Goal: Transaction & Acquisition: Book appointment/travel/reservation

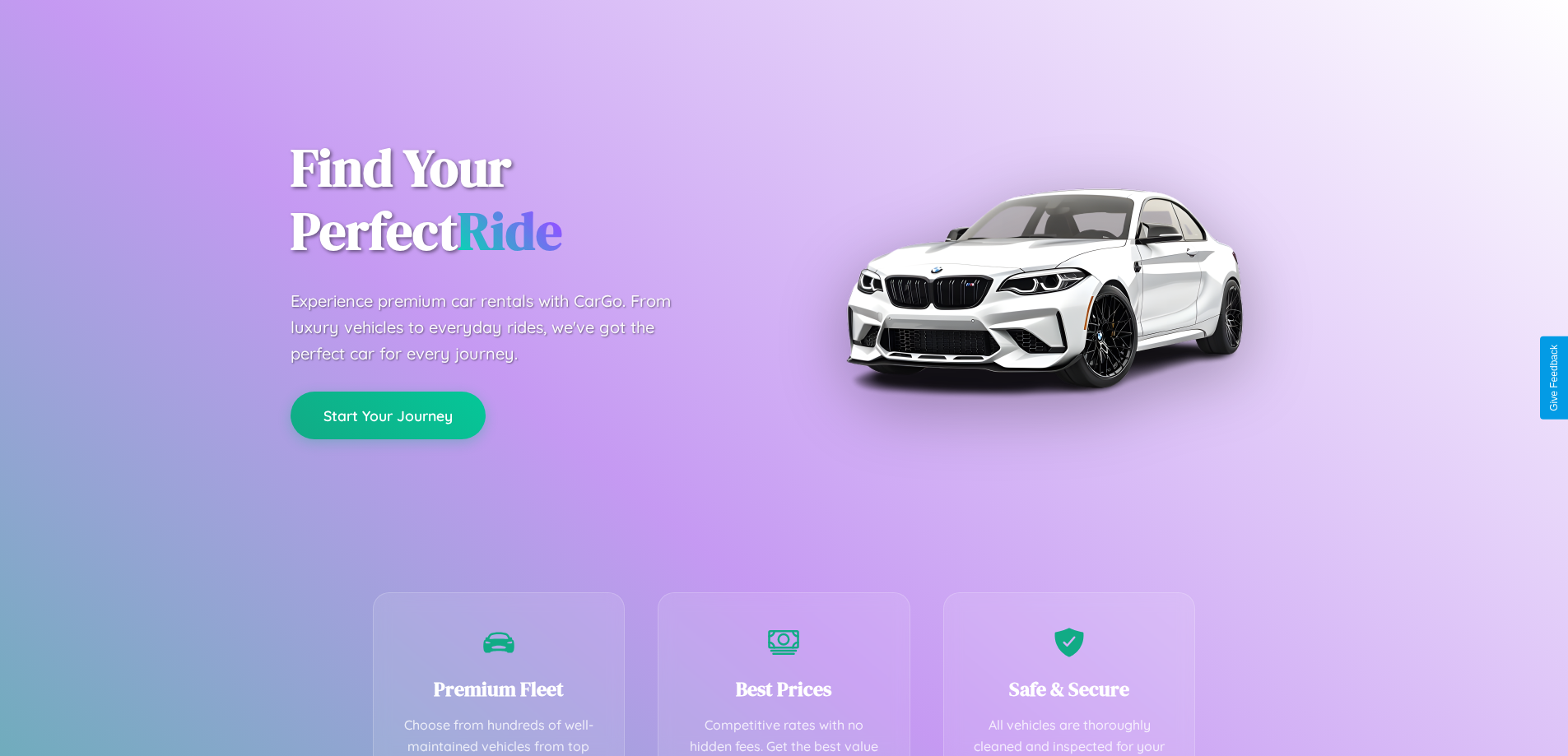
scroll to position [479, 0]
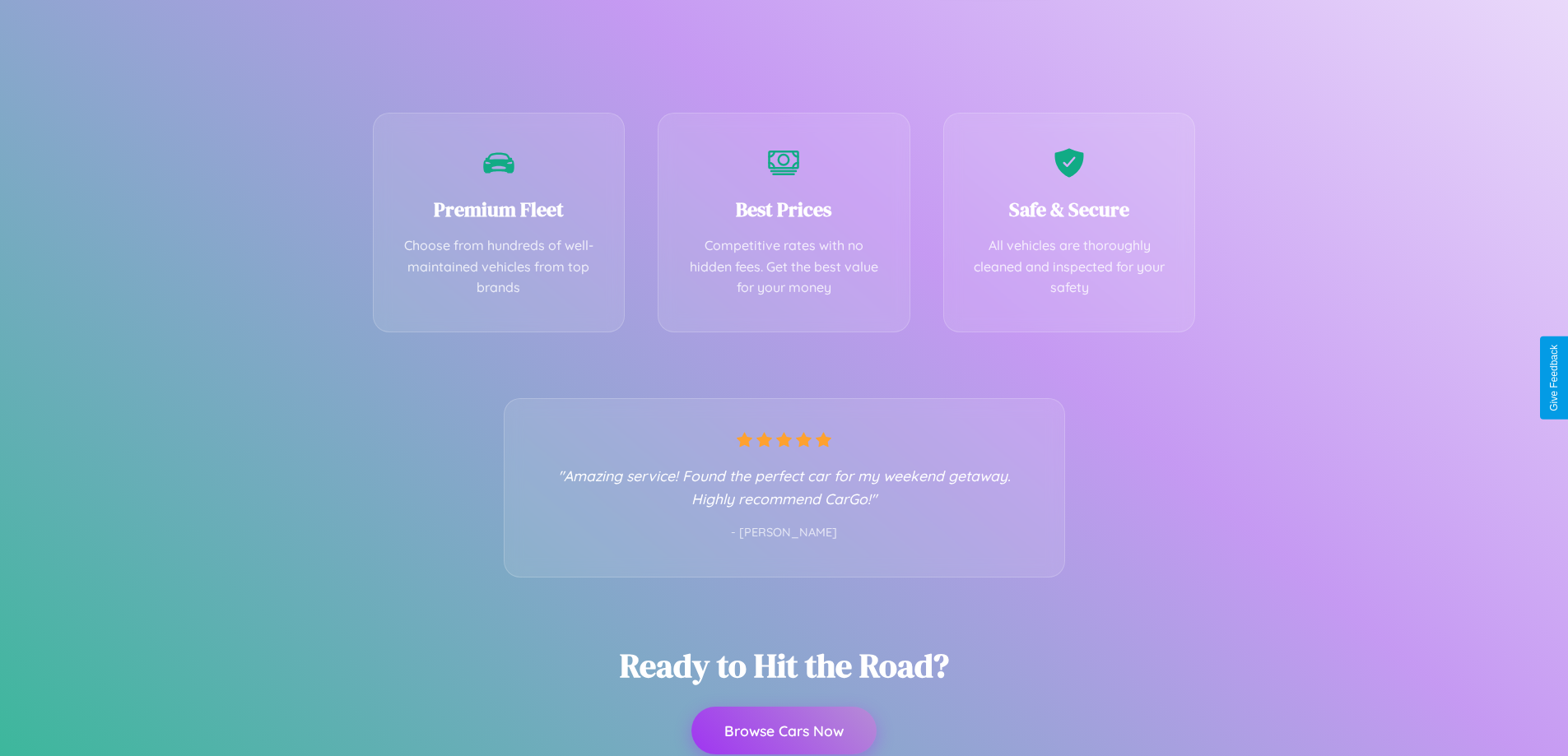
click at [784, 732] on button "Browse Cars Now" at bounding box center [784, 730] width 185 height 47
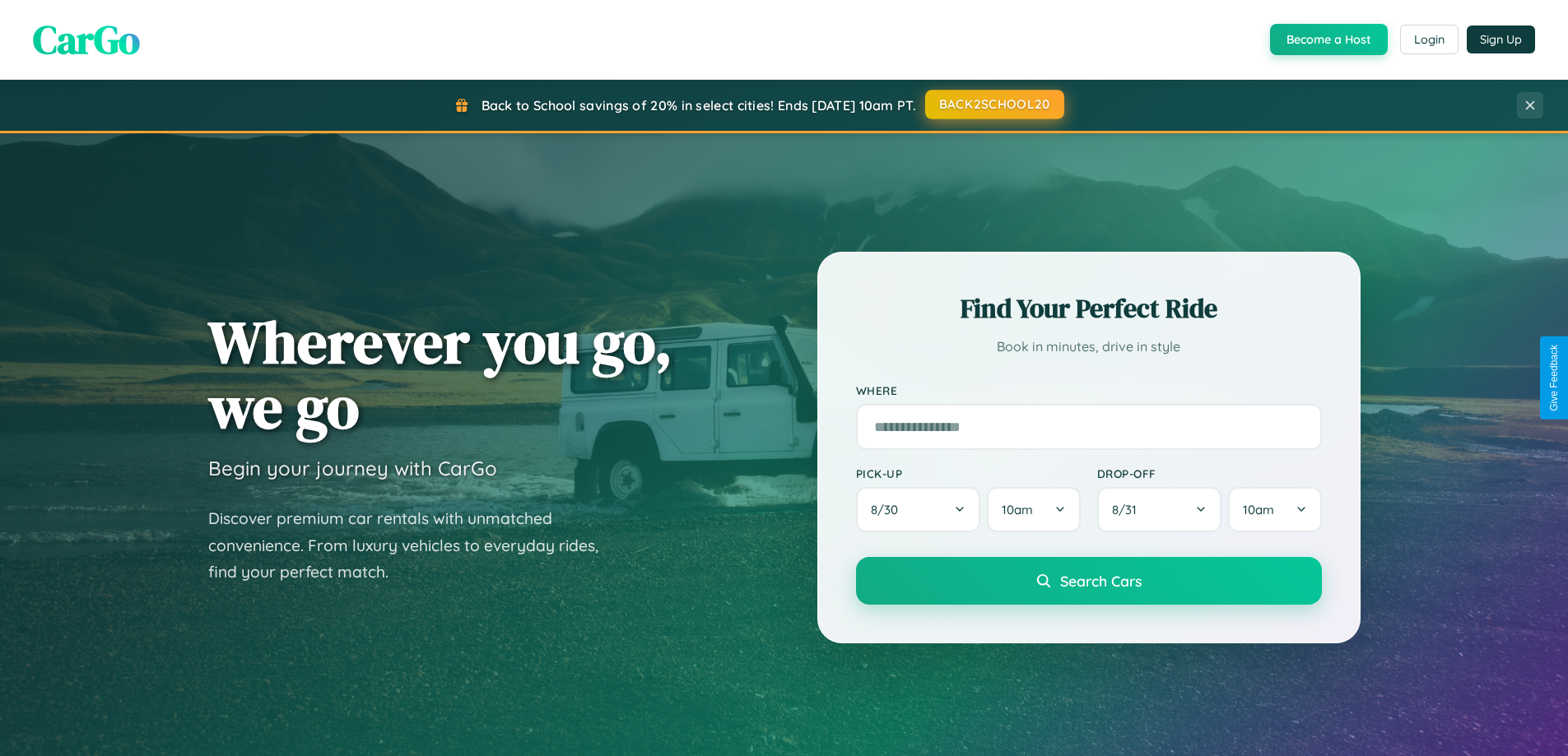
click at [994, 104] on button "BACK2SCHOOL20" at bounding box center [995, 104] width 139 height 30
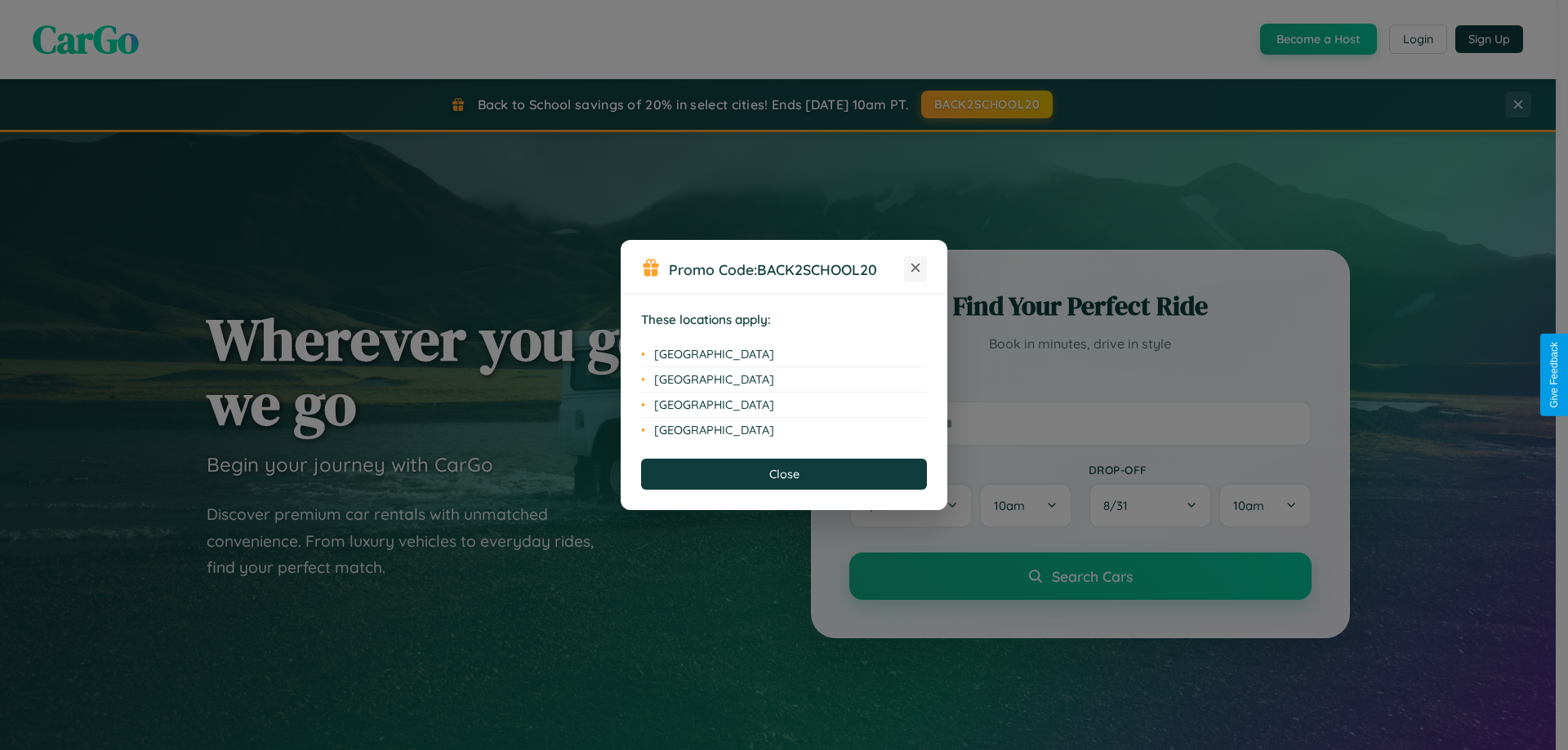
click at [915, 269] on icon at bounding box center [915, 268] width 9 height 9
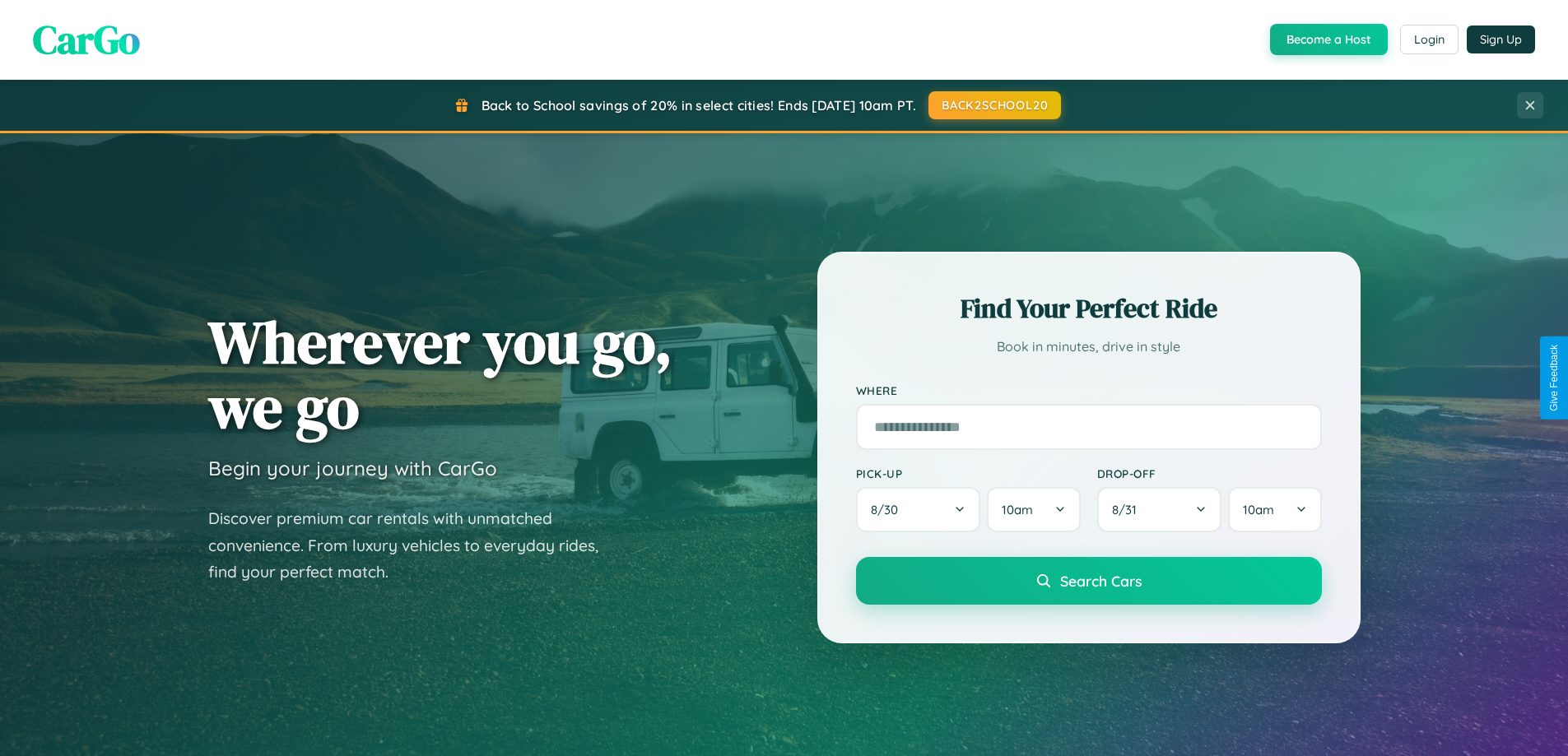
scroll to position [2643, 0]
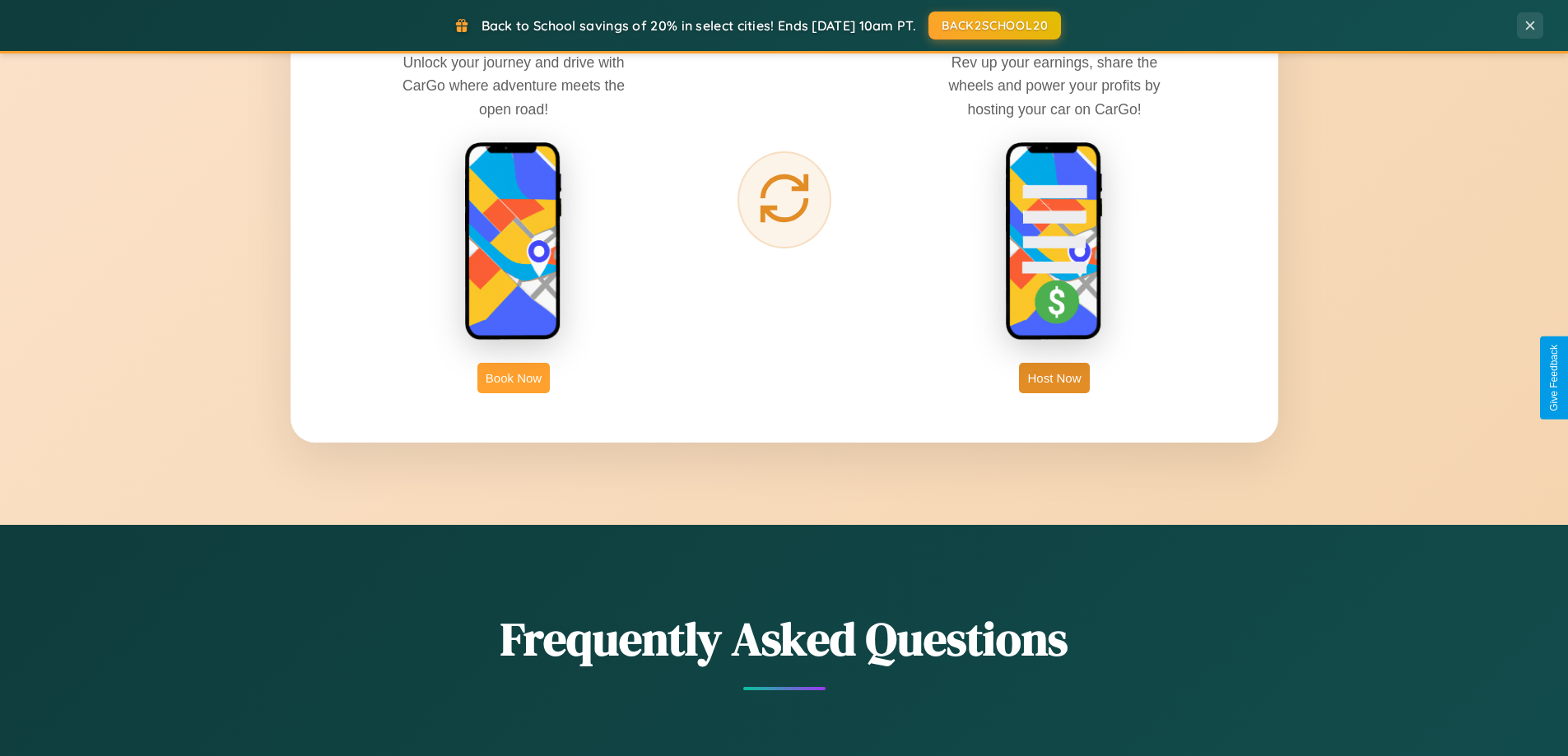
click at [513, 378] on button "Book Now" at bounding box center [513, 378] width 72 height 31
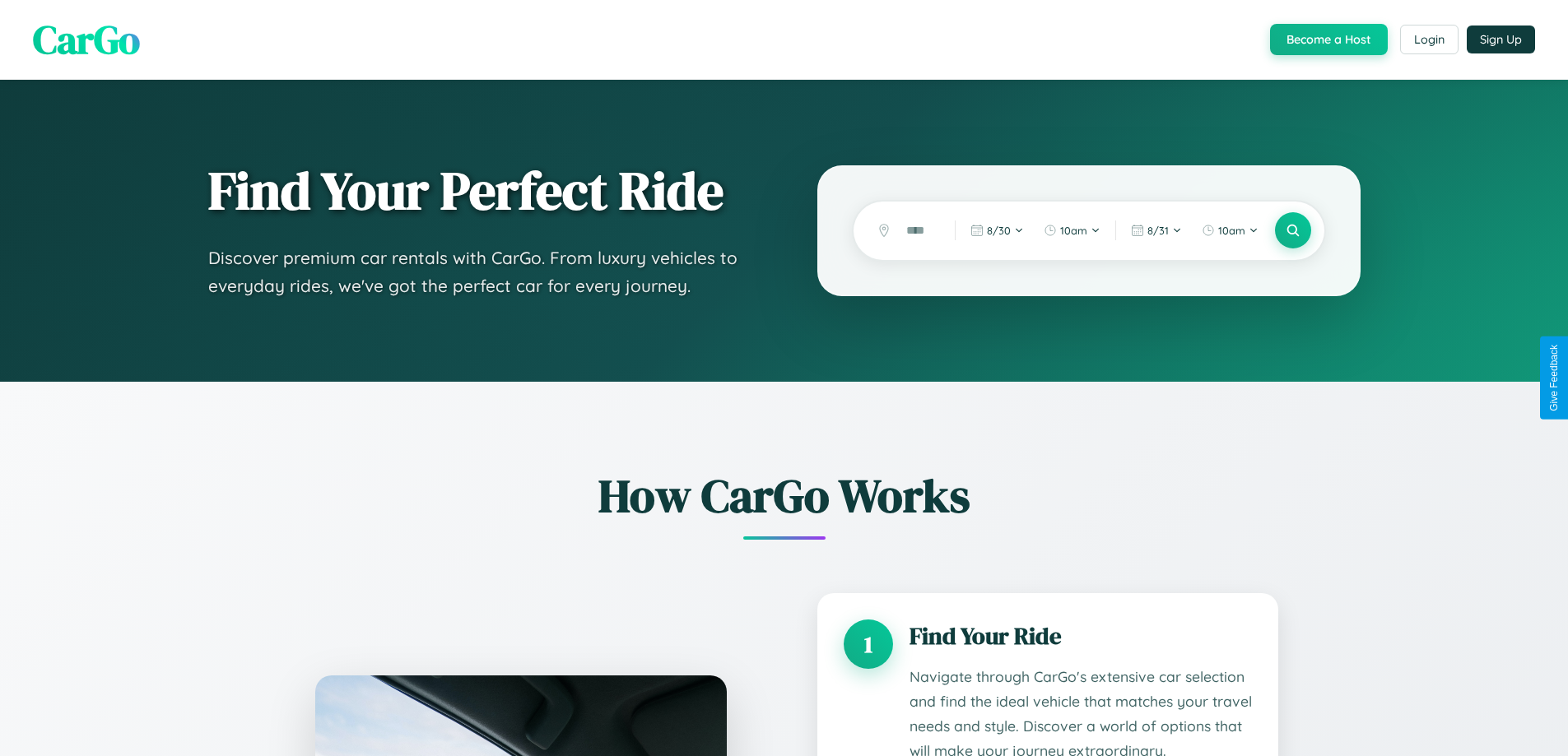
scroll to position [1371, 0]
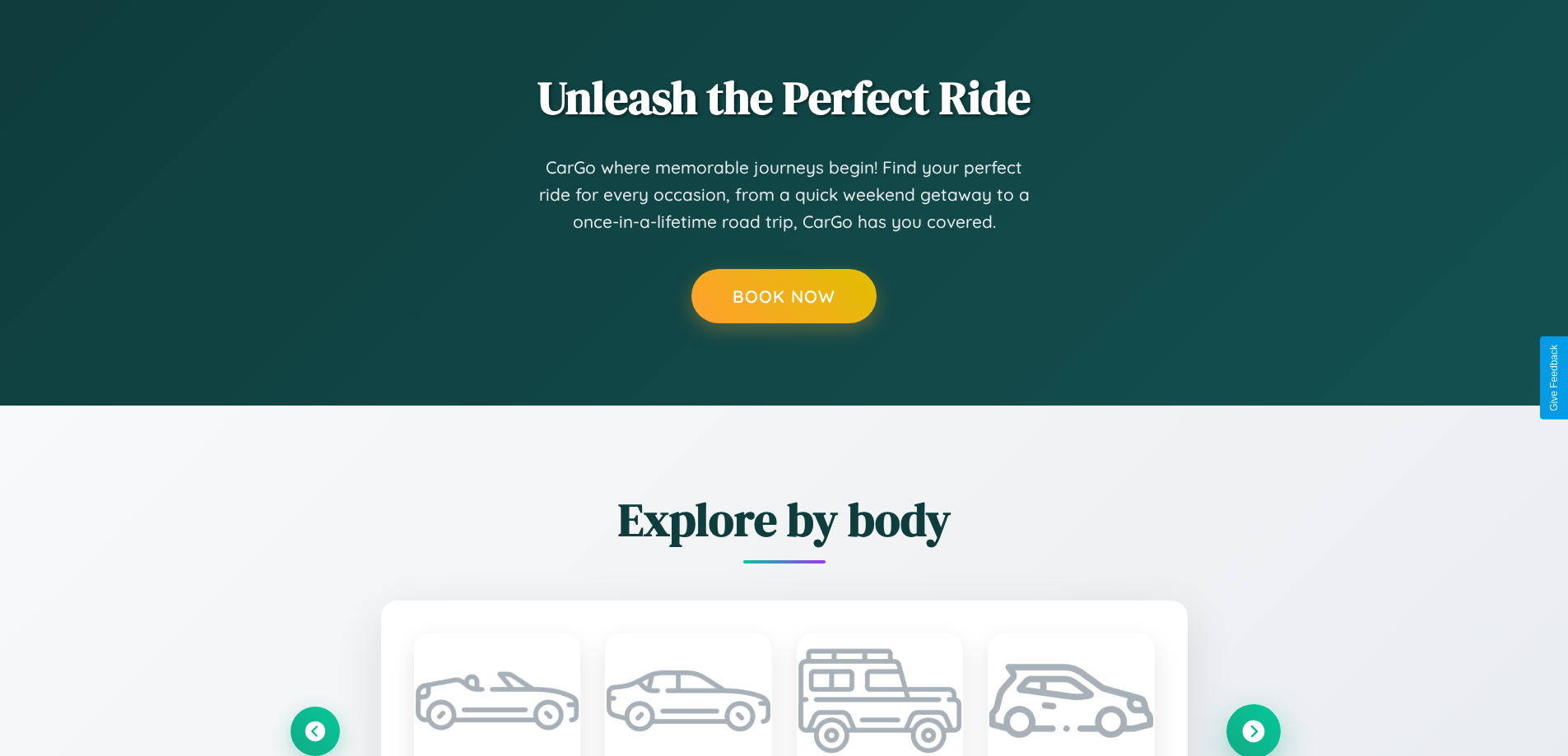
click at [1253, 730] on icon at bounding box center [1253, 731] width 22 height 22
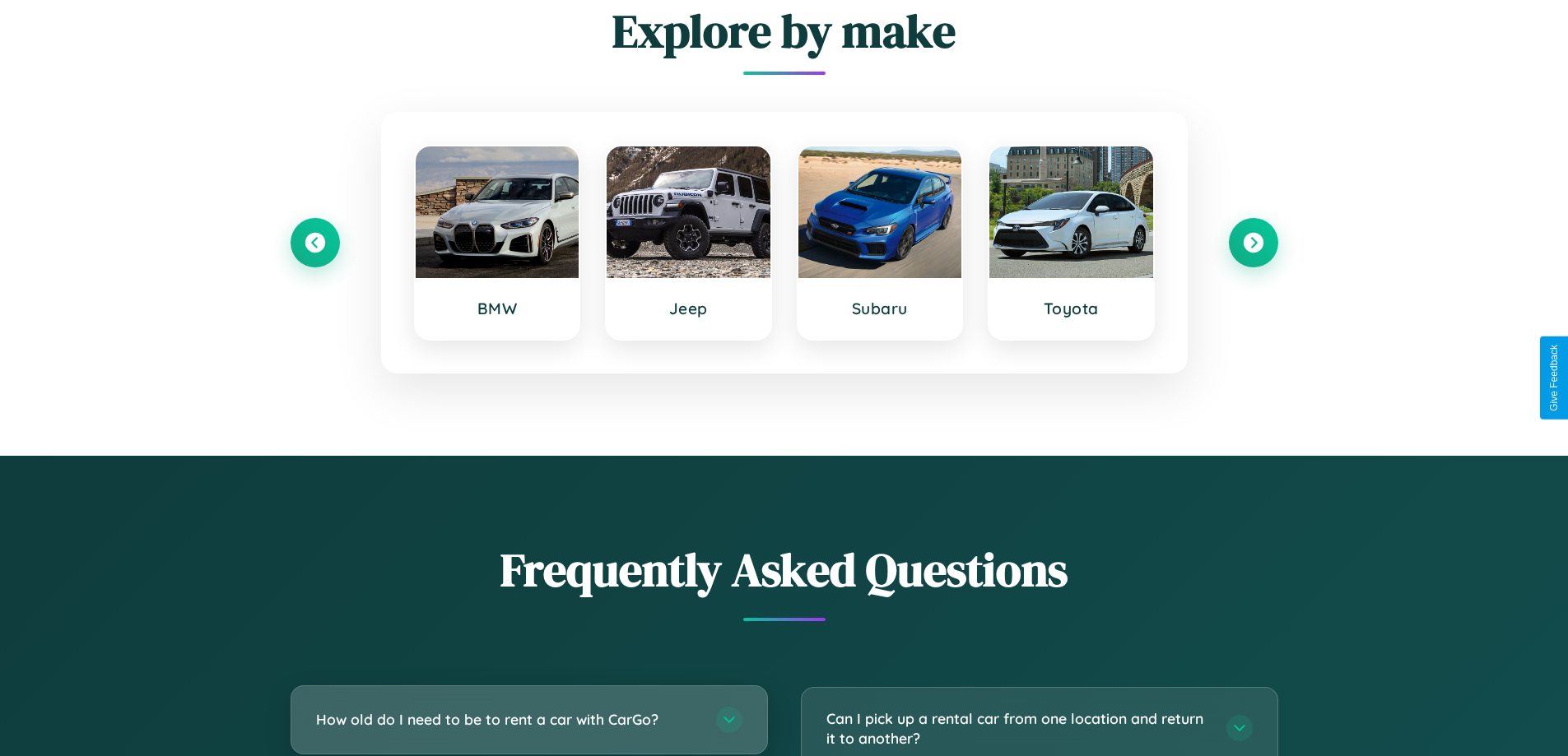
click at [529, 720] on h3 "How old do I need to be to rent a car with CarGo?" at bounding box center [509, 718] width 384 height 20
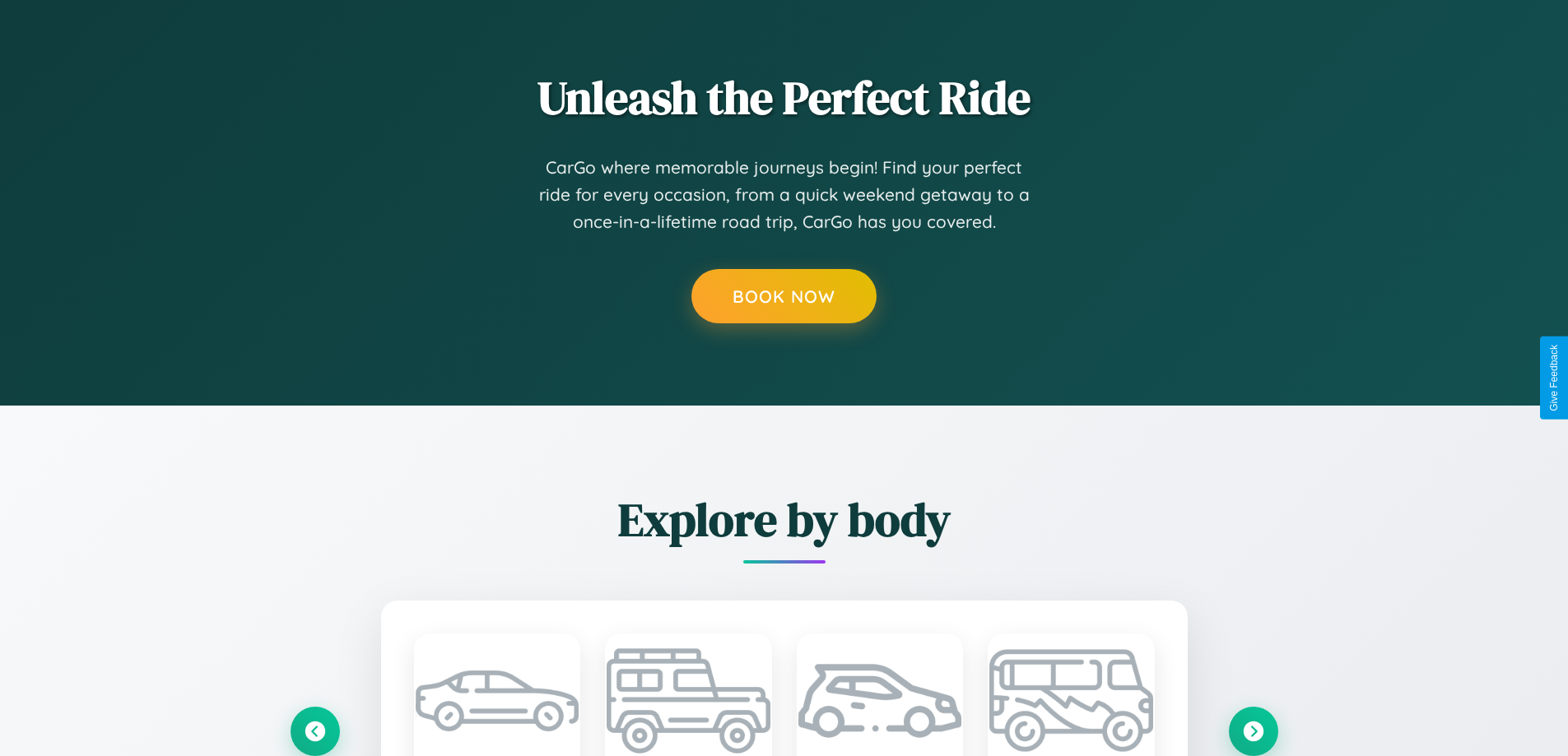
click at [1253, 731] on icon at bounding box center [1252, 730] width 19 height 19
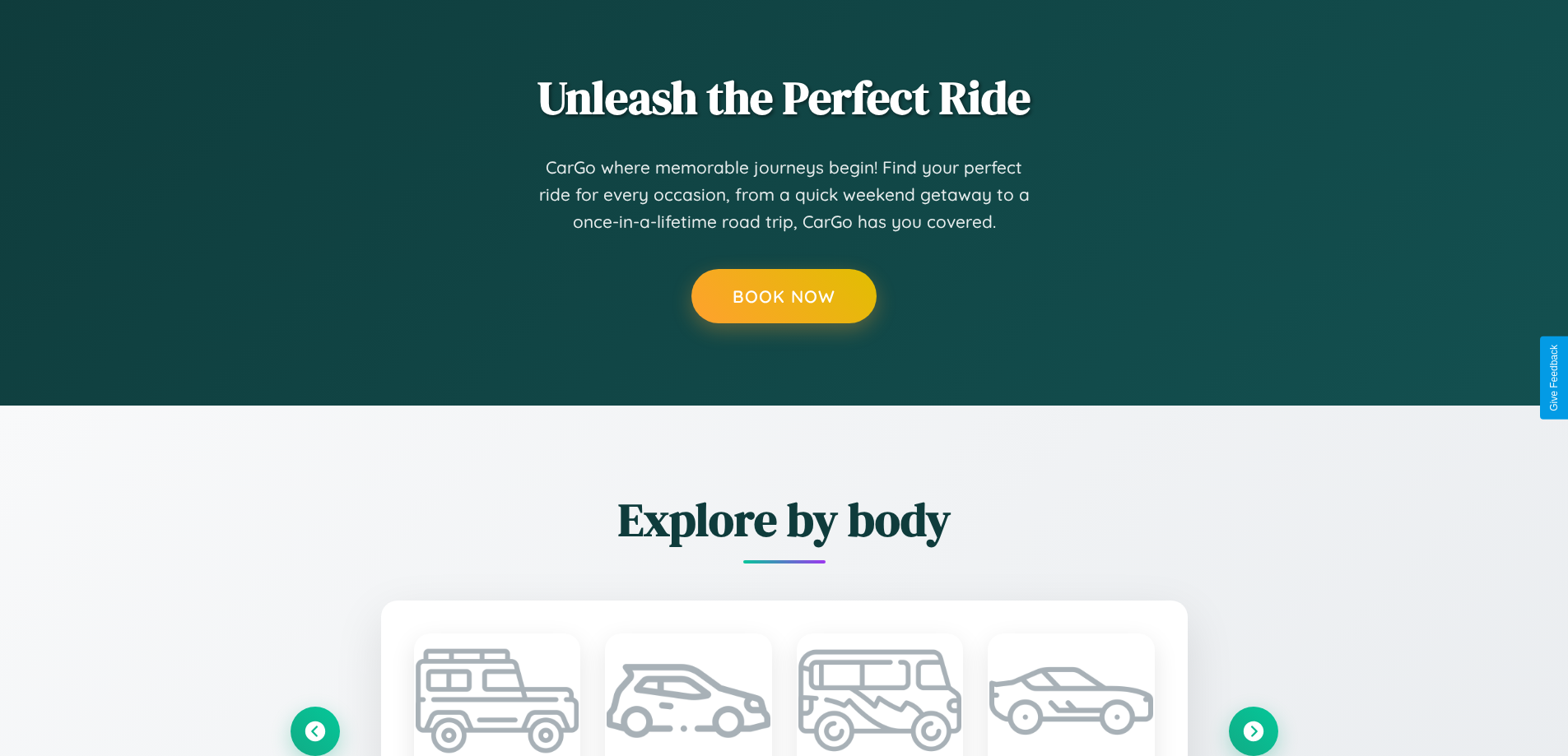
click at [1253, 731] on icon at bounding box center [1253, 731] width 22 height 22
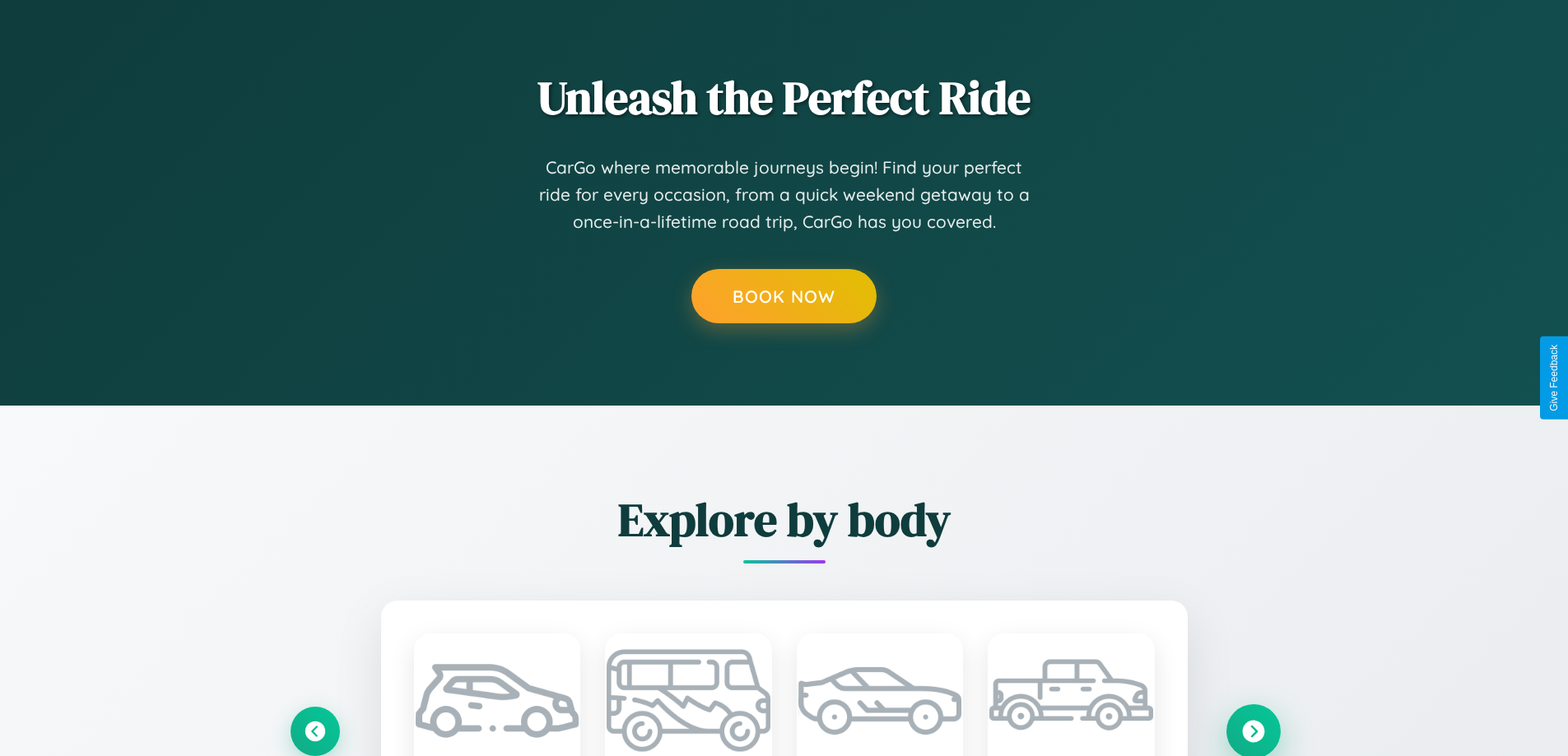
scroll to position [1370, 0]
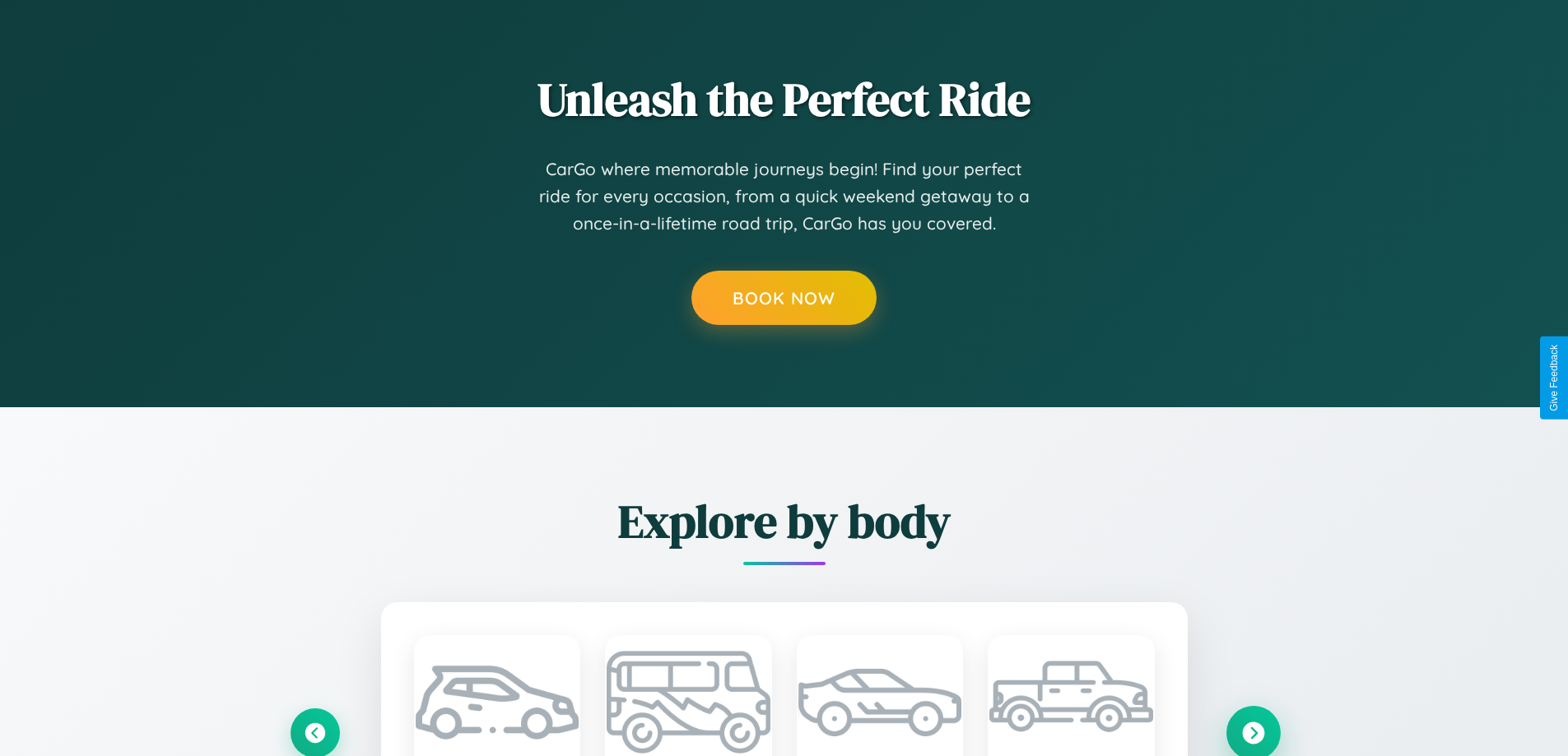
click at [1253, 732] on icon at bounding box center [1253, 732] width 22 height 22
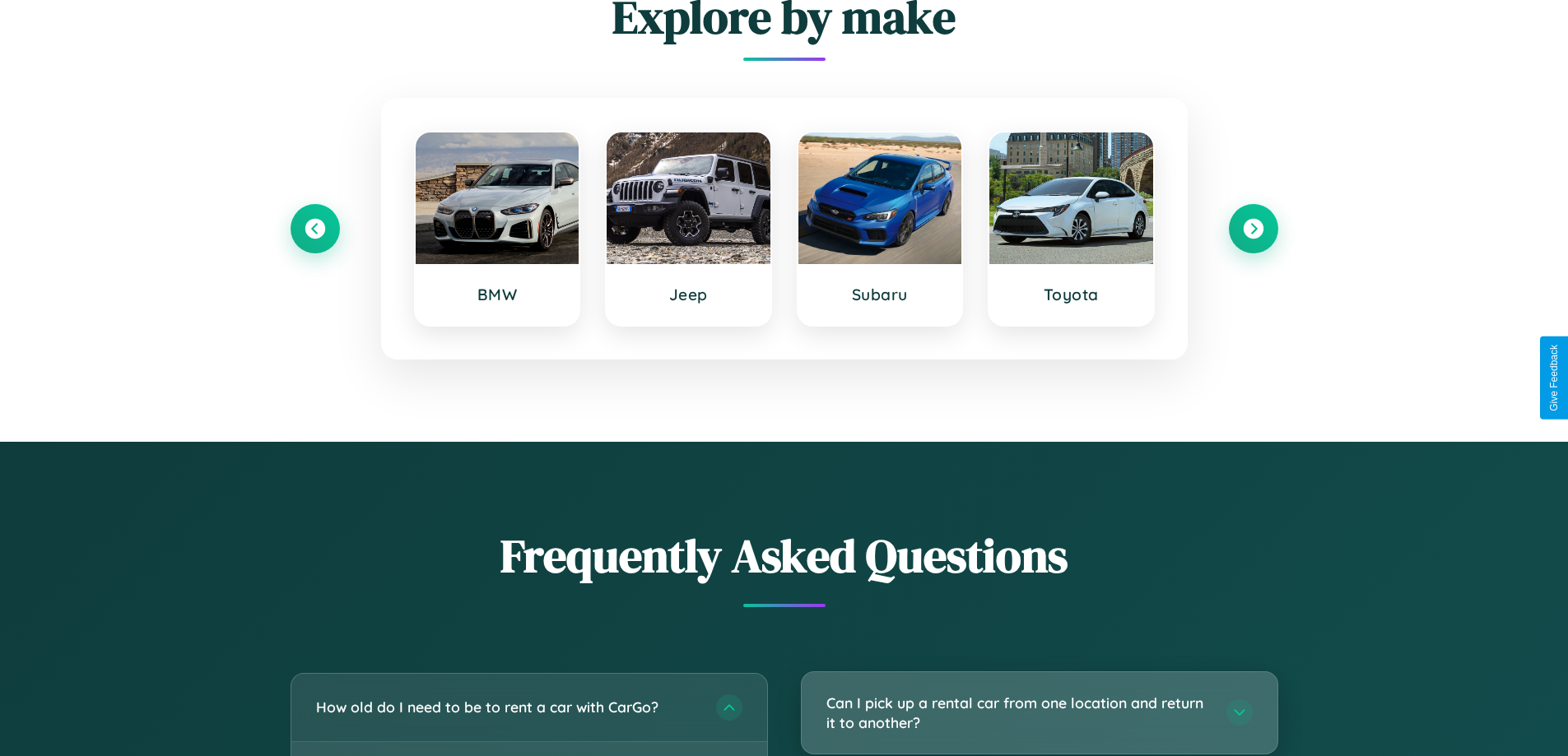
scroll to position [0, 9]
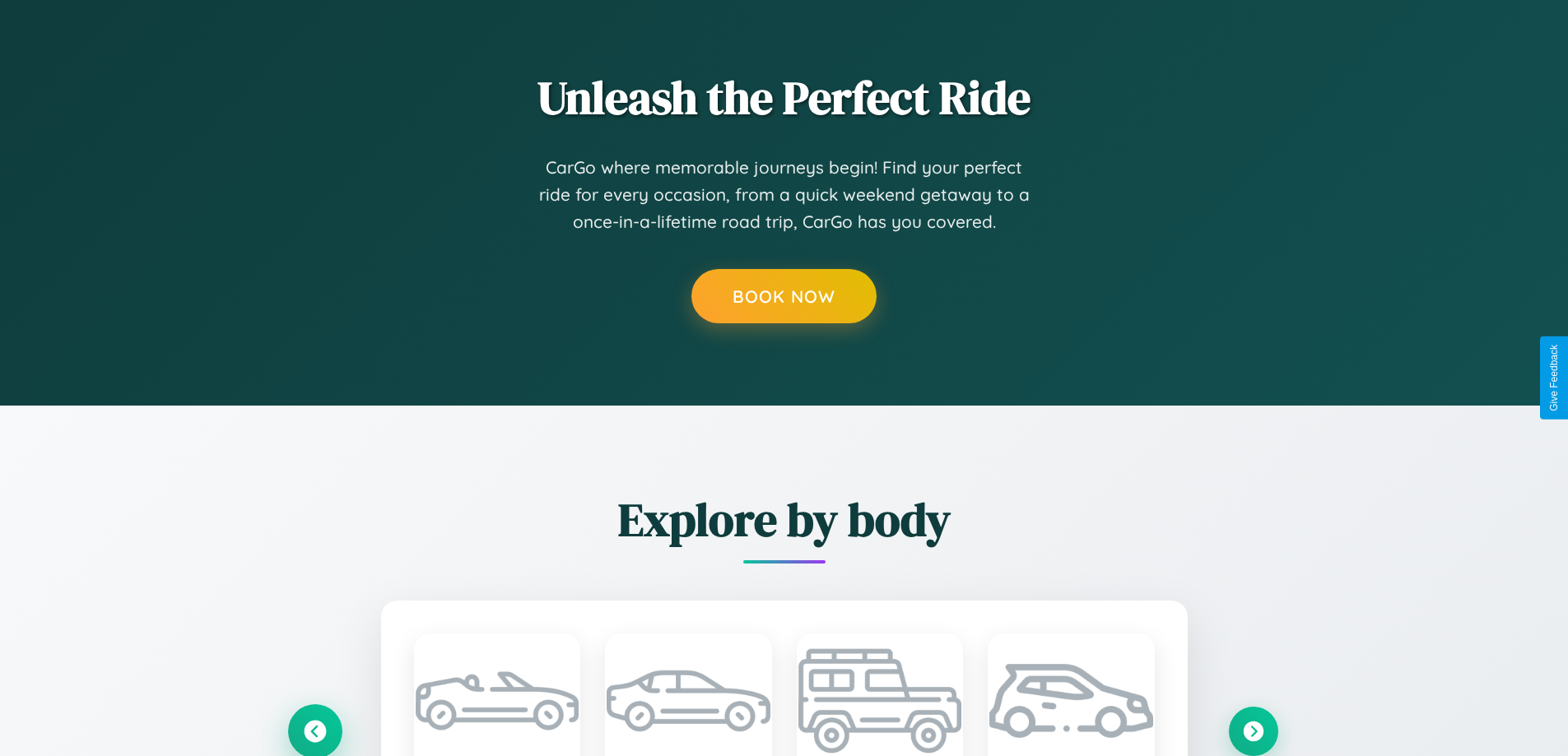
click at [315, 731] on icon at bounding box center [315, 731] width 22 height 22
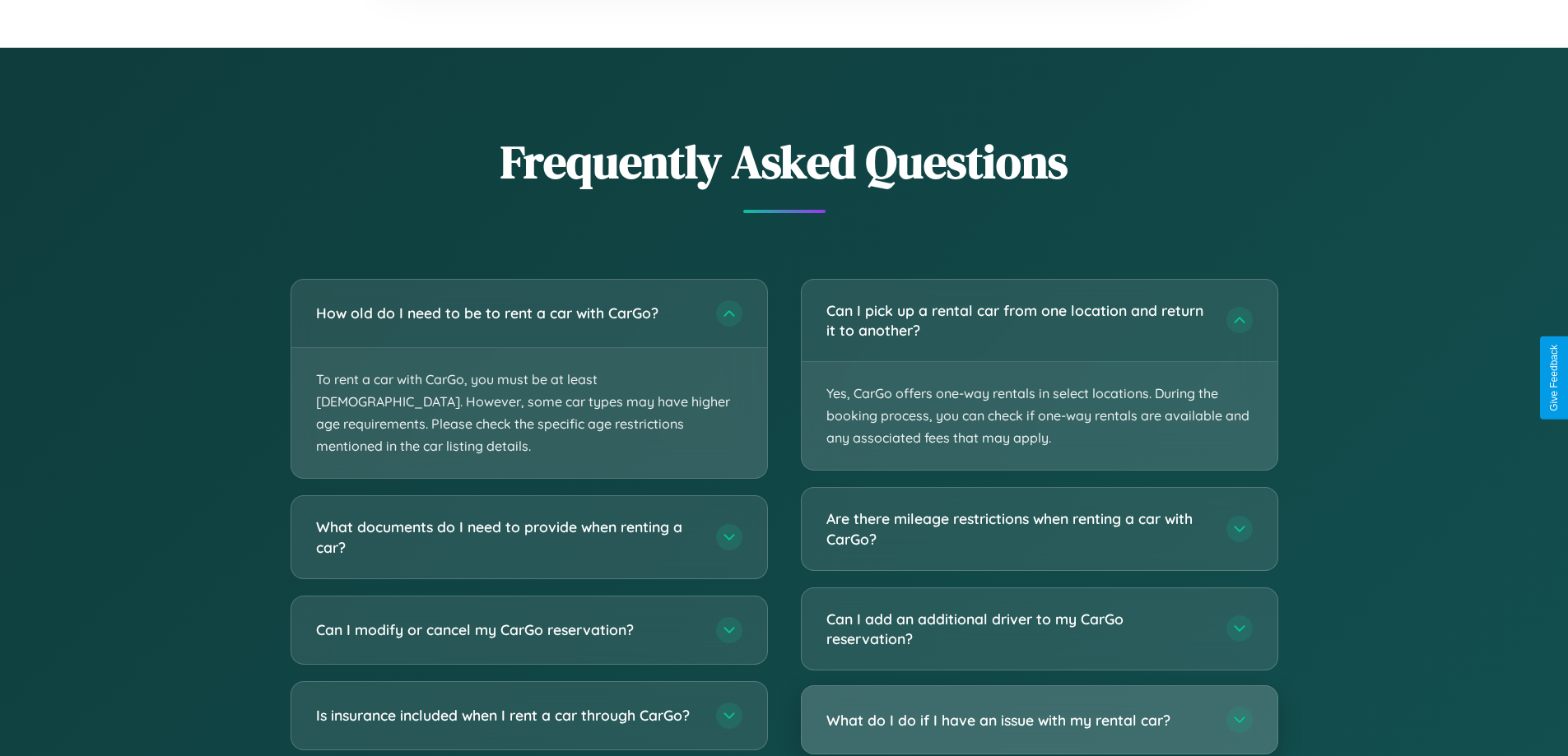
scroll to position [2806, 0]
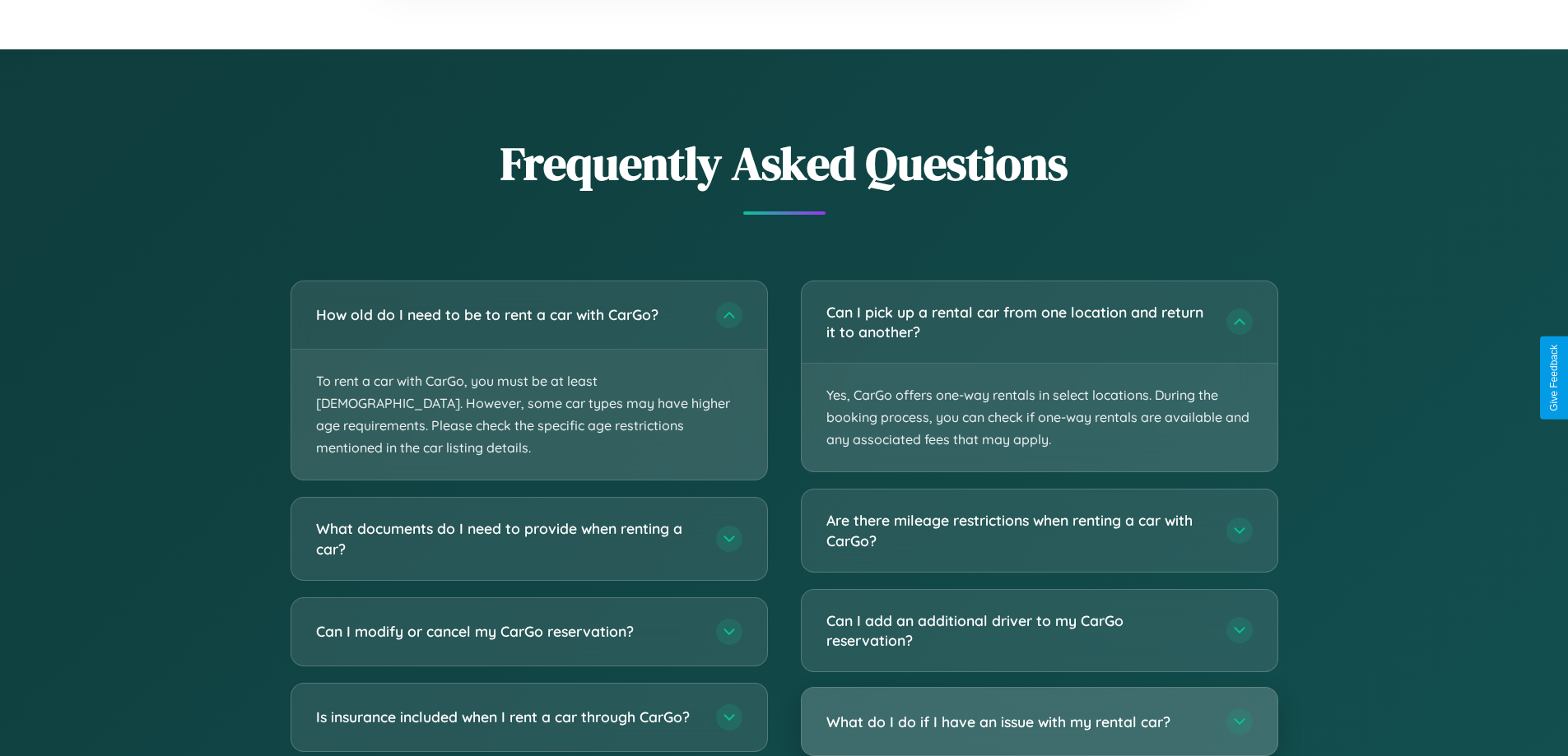
type input "*"
click at [1039, 720] on h3 "What do I do if I have an issue with my rental car?" at bounding box center [1019, 721] width 384 height 20
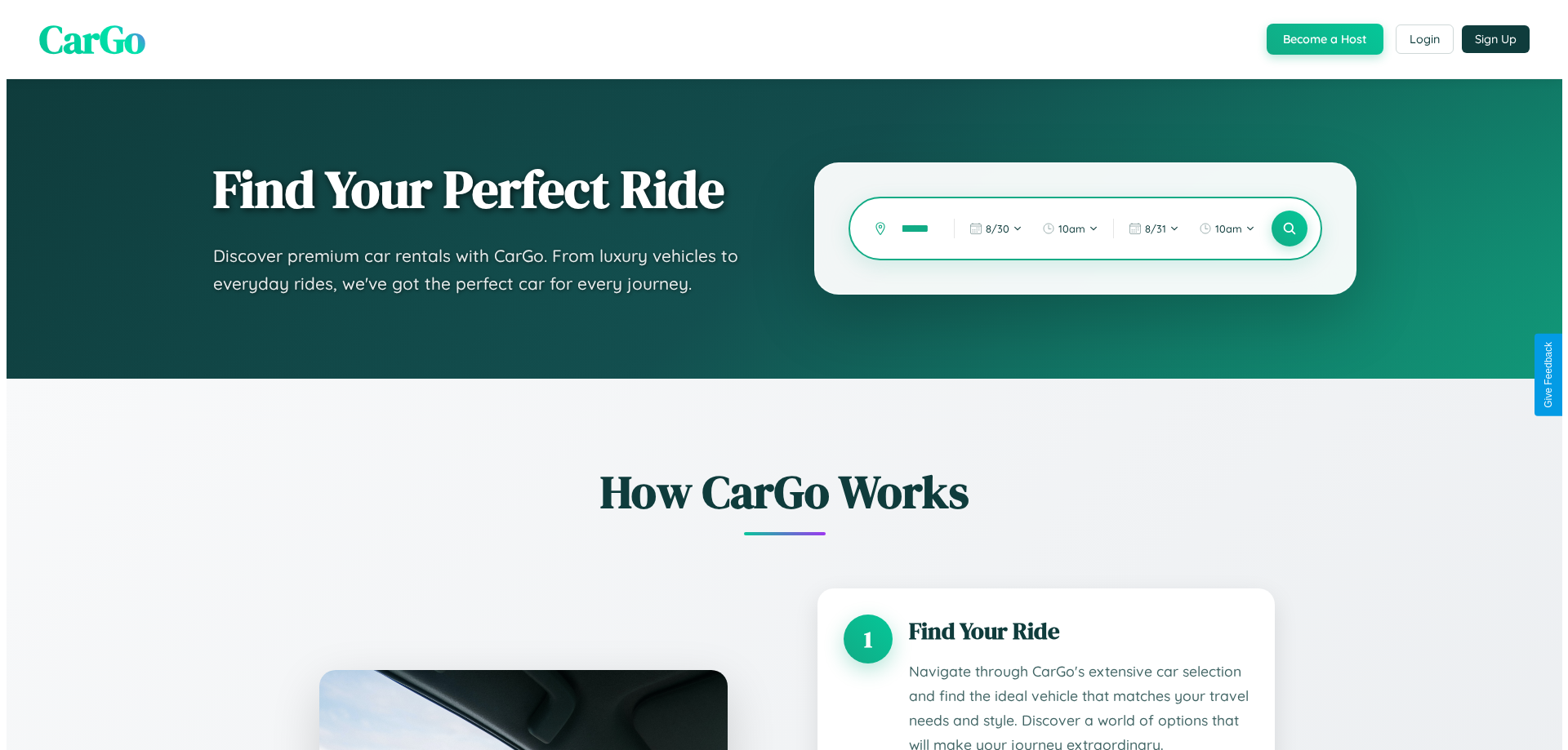
scroll to position [0, 12]
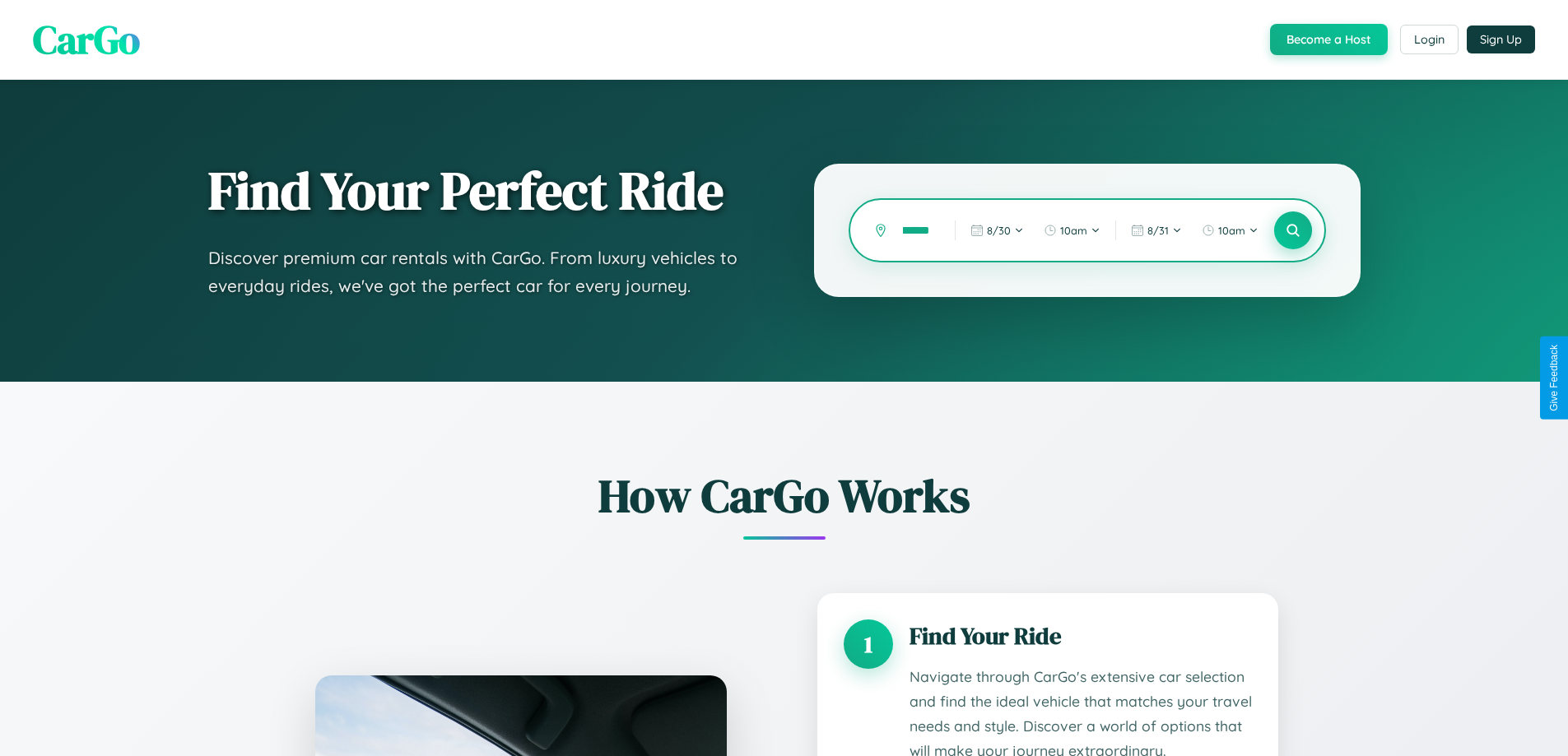
type input "******"
click at [1293, 230] on icon at bounding box center [1293, 230] width 15 height 15
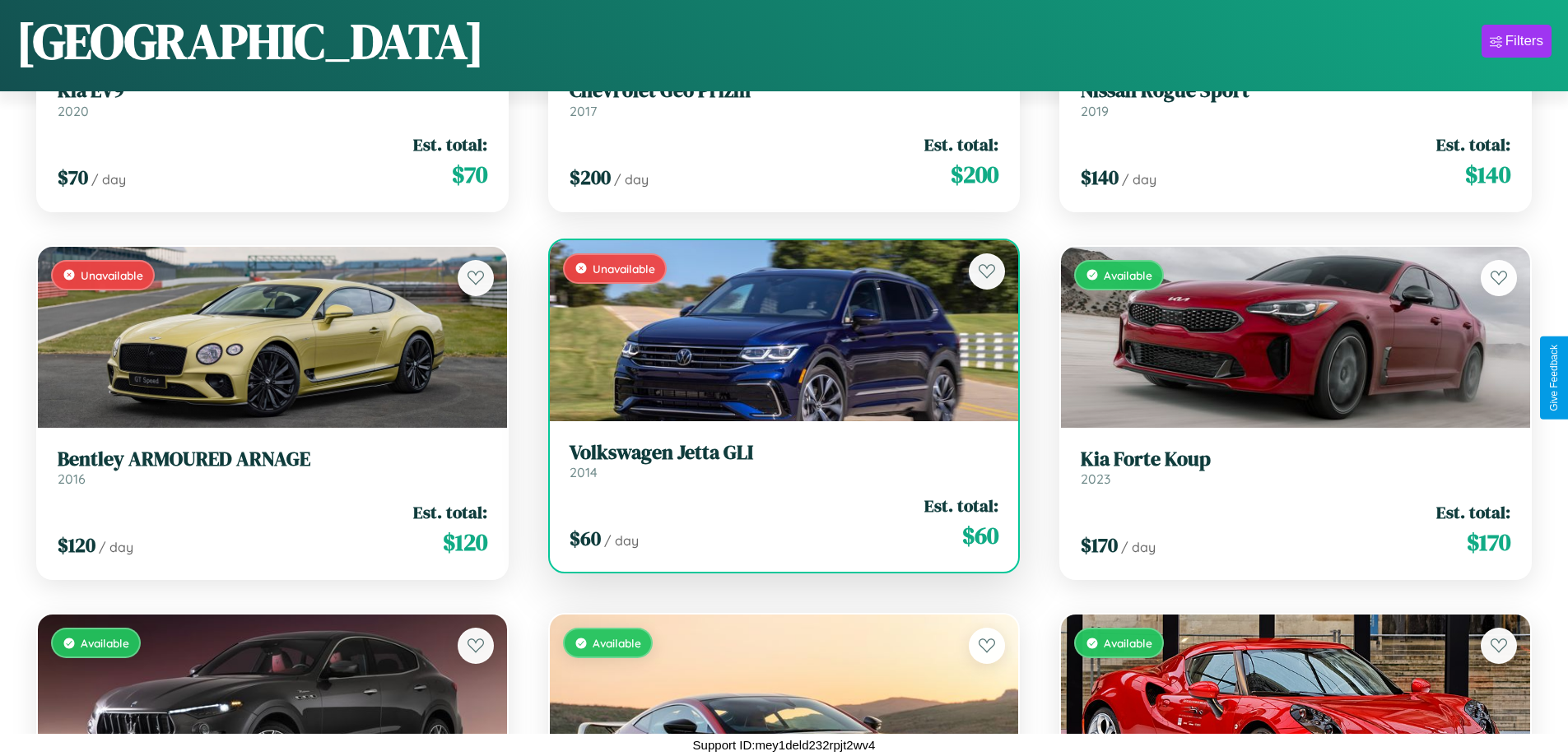
click at [777, 335] on div "Unavailable" at bounding box center [784, 331] width 469 height 181
click at [777, 330] on div "Unavailable" at bounding box center [784, 331] width 469 height 181
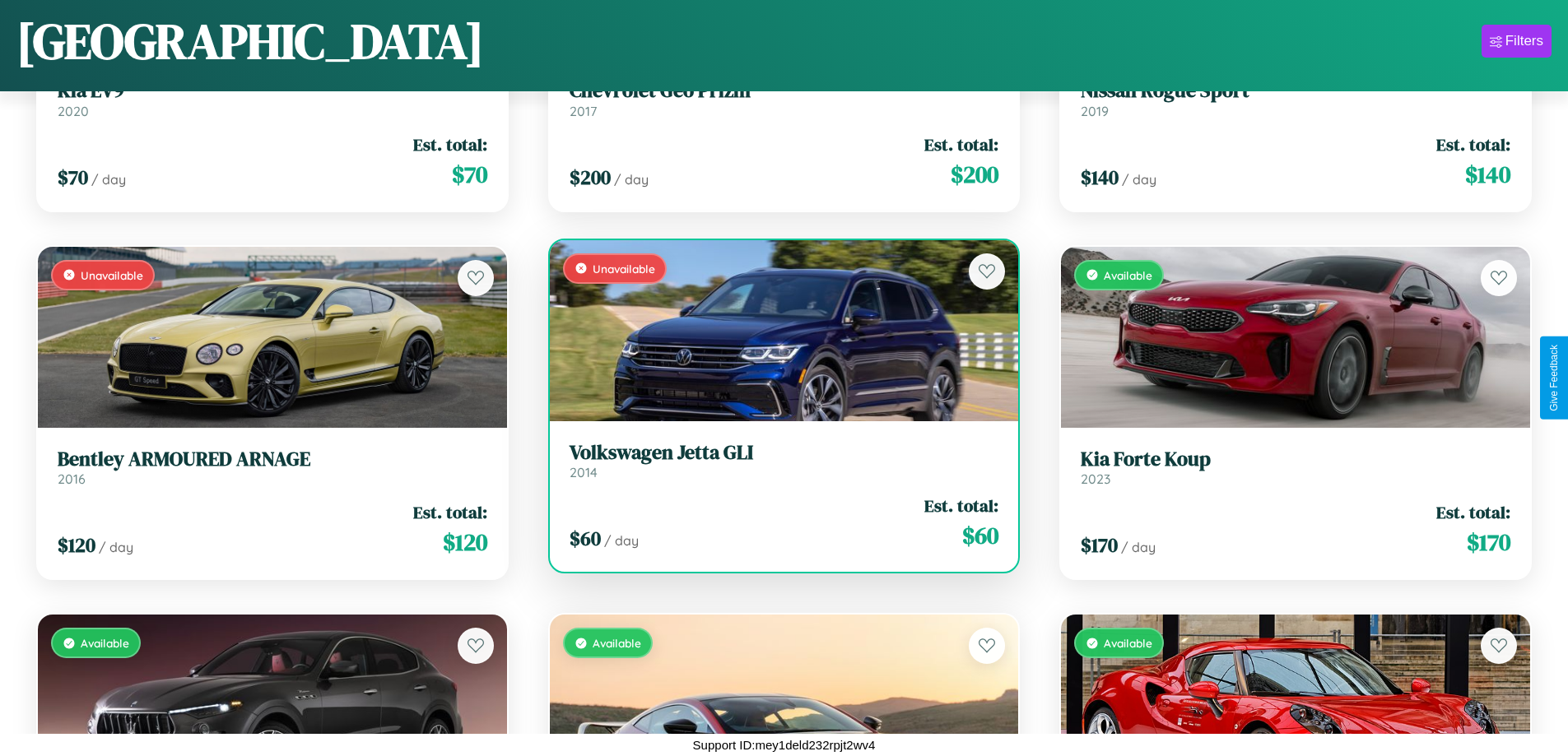
click at [777, 330] on div "Unavailable" at bounding box center [784, 331] width 469 height 181
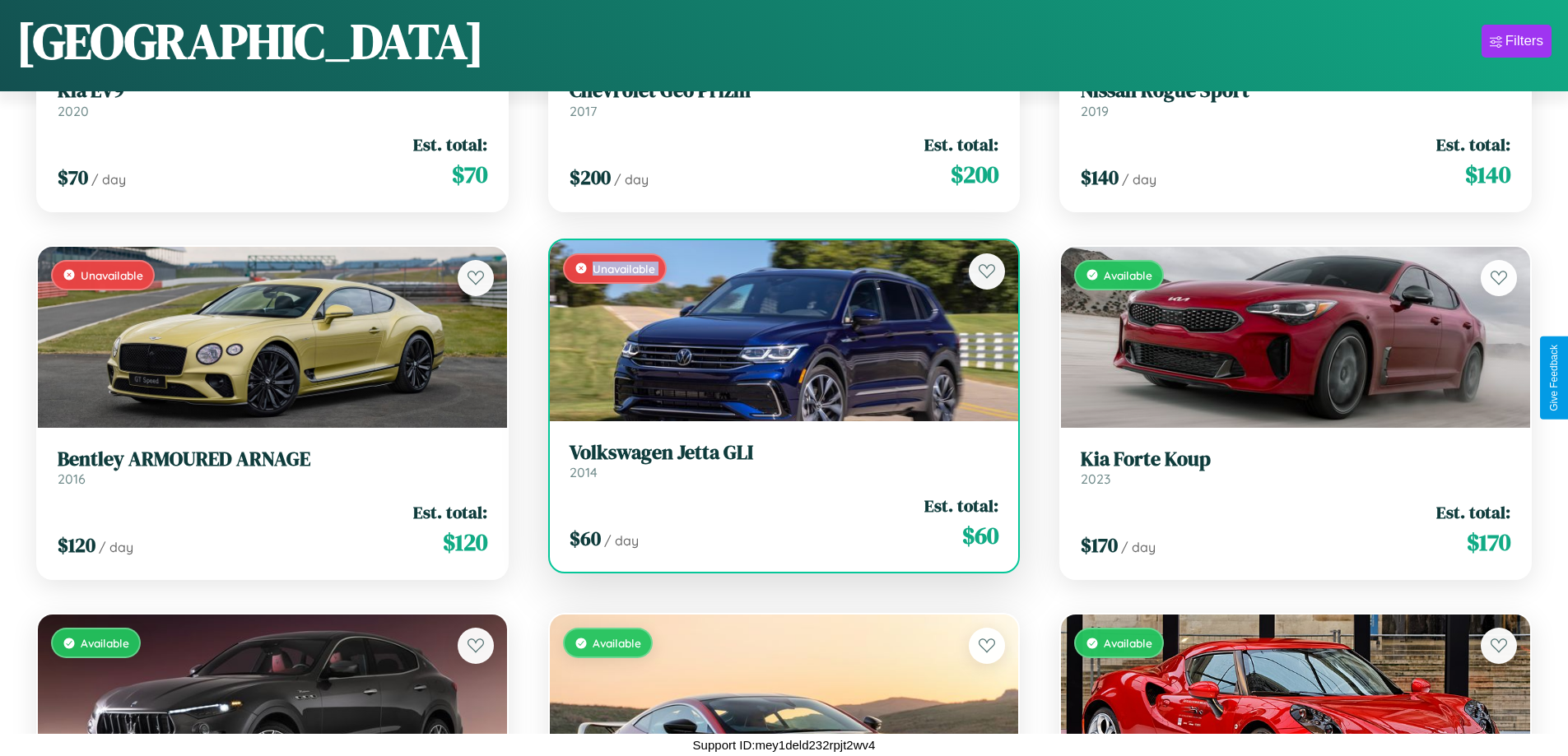
click at [777, 330] on div "Unavailable" at bounding box center [784, 331] width 469 height 181
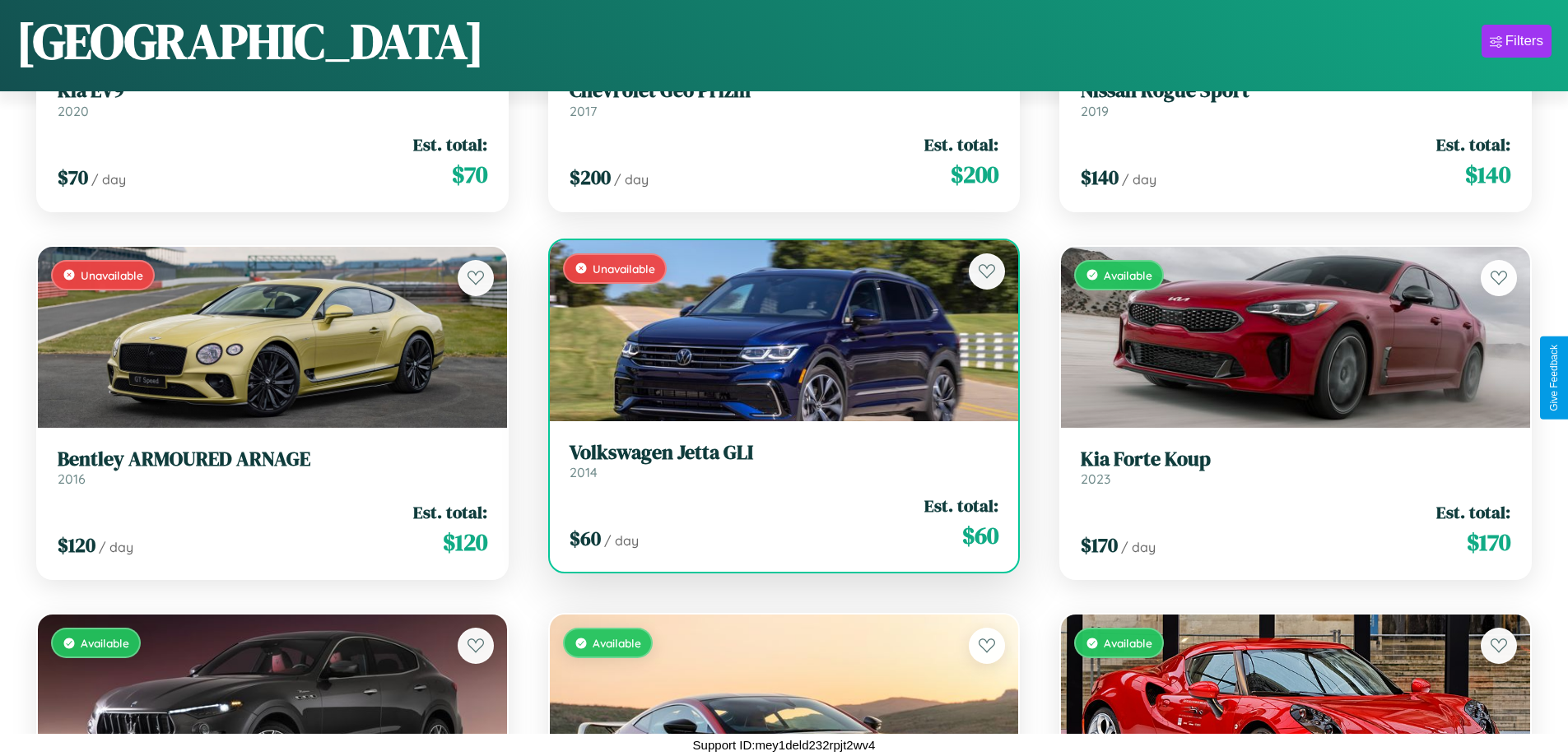
click at [777, 330] on div "Unavailable" at bounding box center [784, 331] width 469 height 181
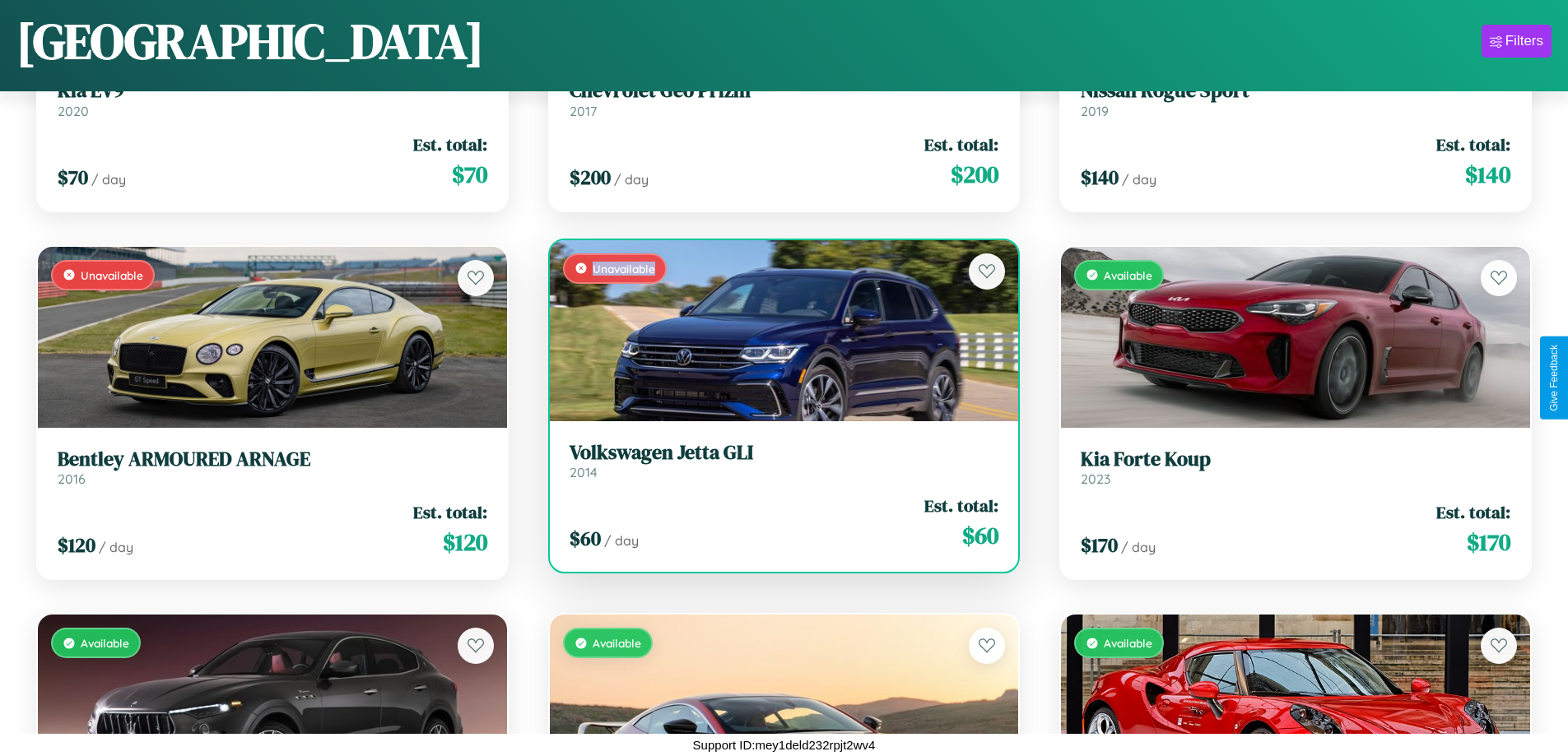
click at [777, 330] on div "Unavailable" at bounding box center [784, 331] width 469 height 181
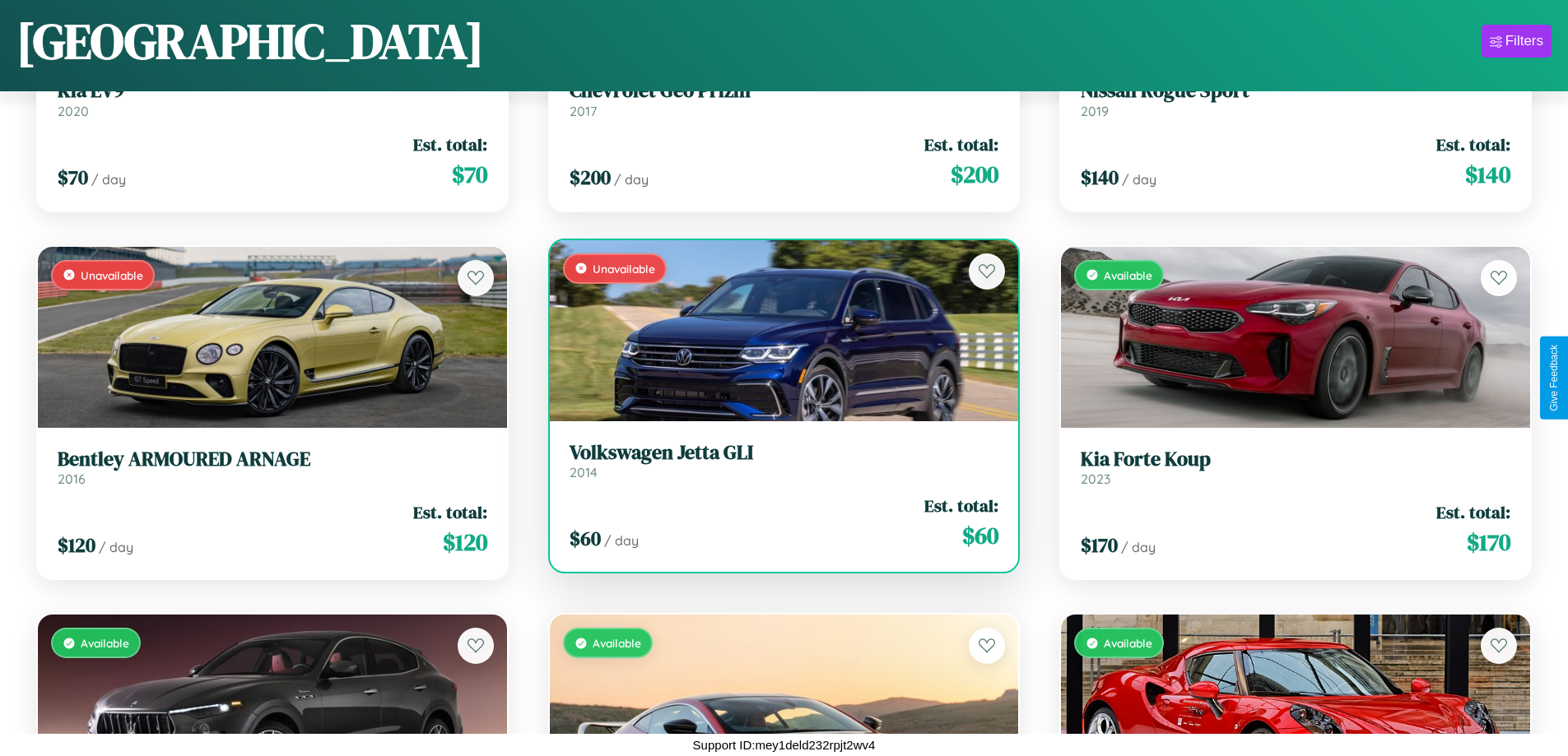
click at [777, 460] on h3 "Volkswagen Jetta GLI" at bounding box center [784, 452] width 429 height 24
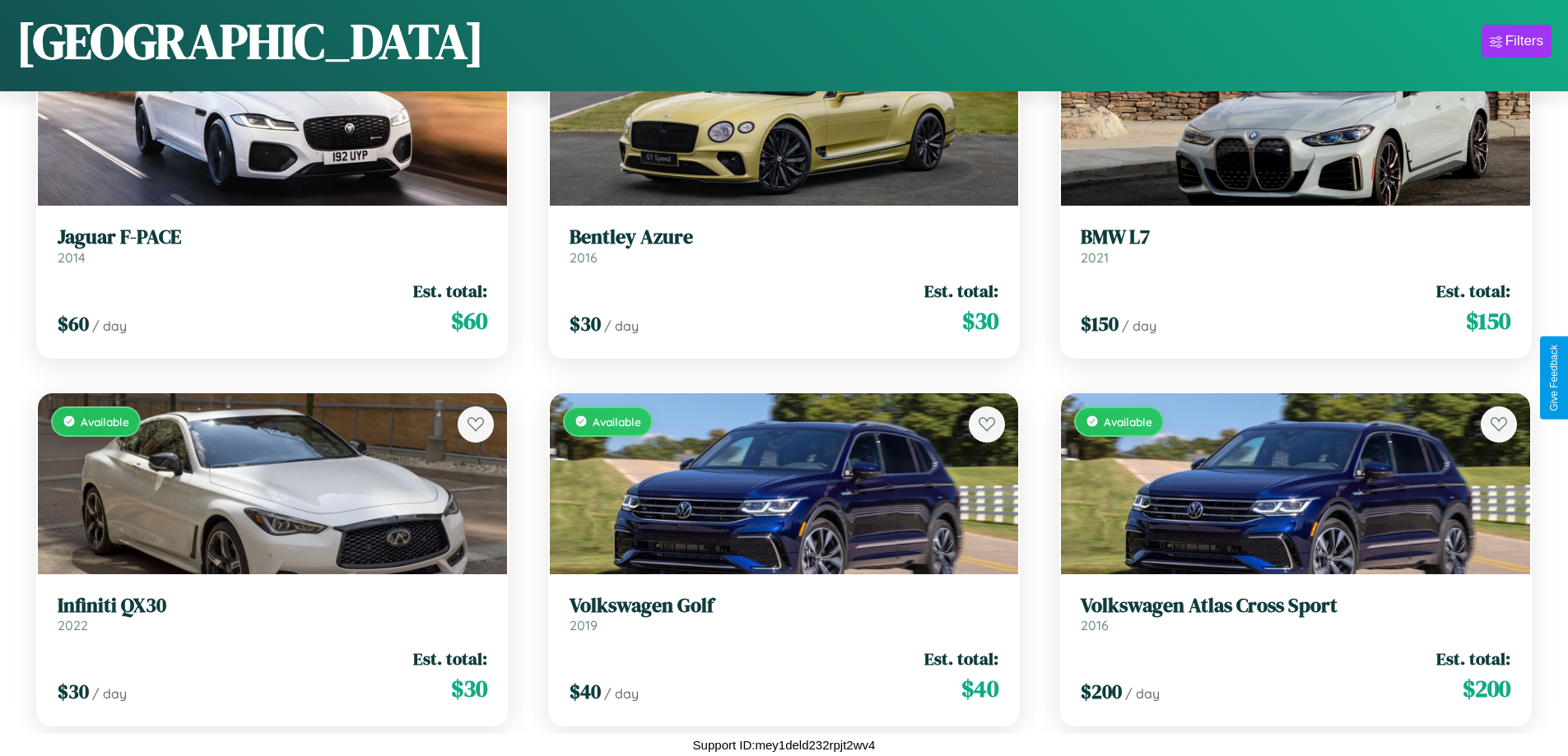
scroll to position [6494, 0]
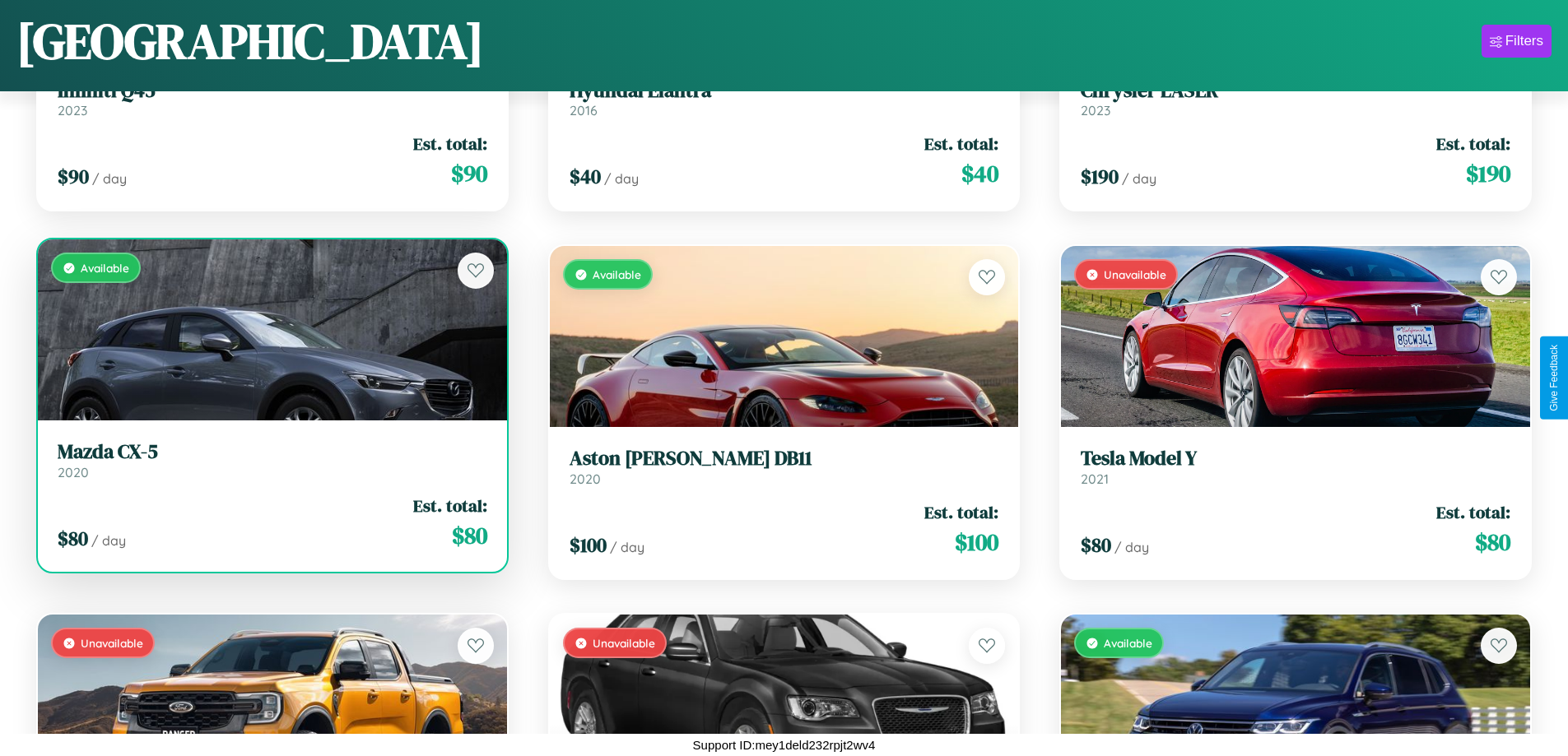
click at [270, 461] on h3 "Mazda CX-5" at bounding box center [272, 451] width 429 height 24
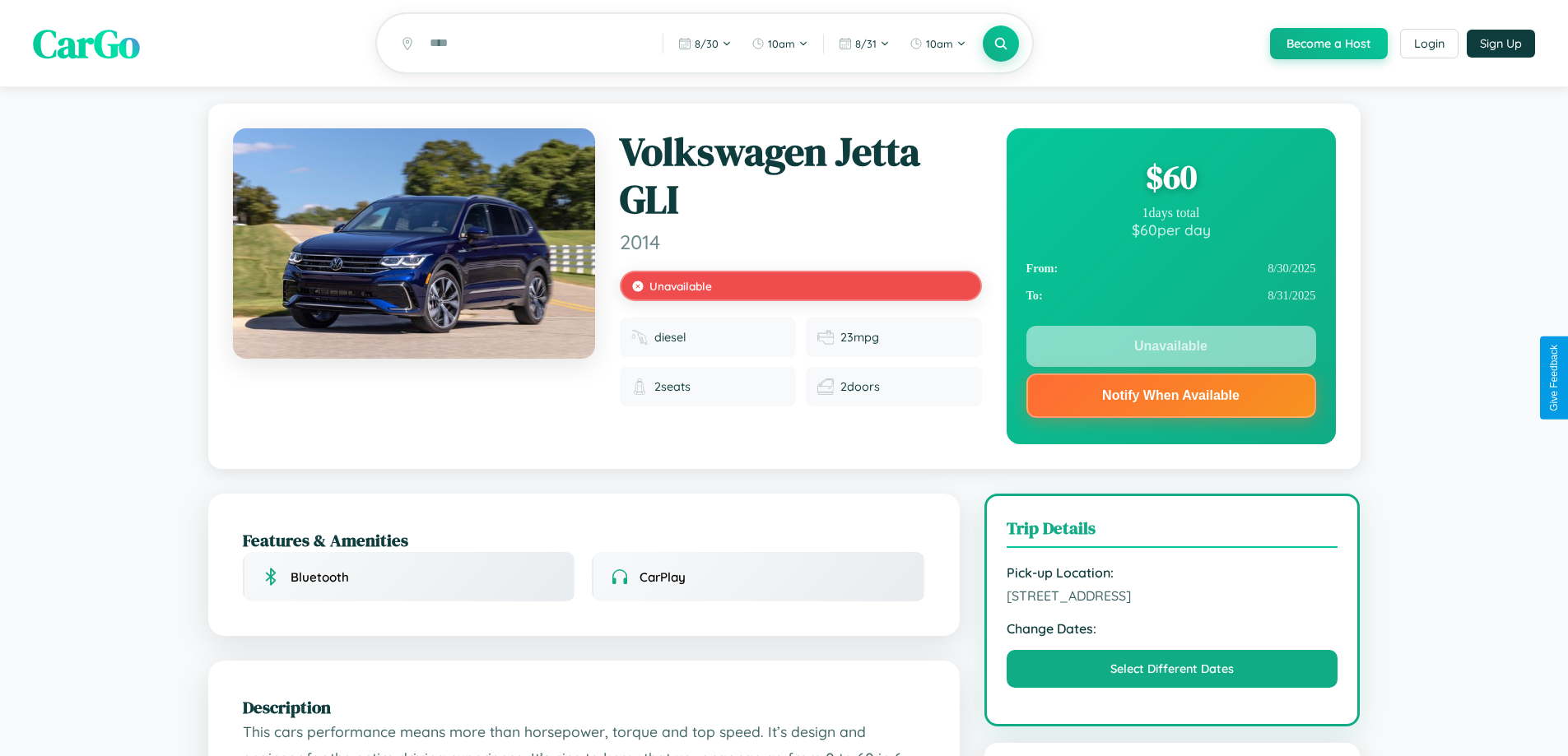
click at [1170, 179] on div "$ 60" at bounding box center [1171, 176] width 289 height 44
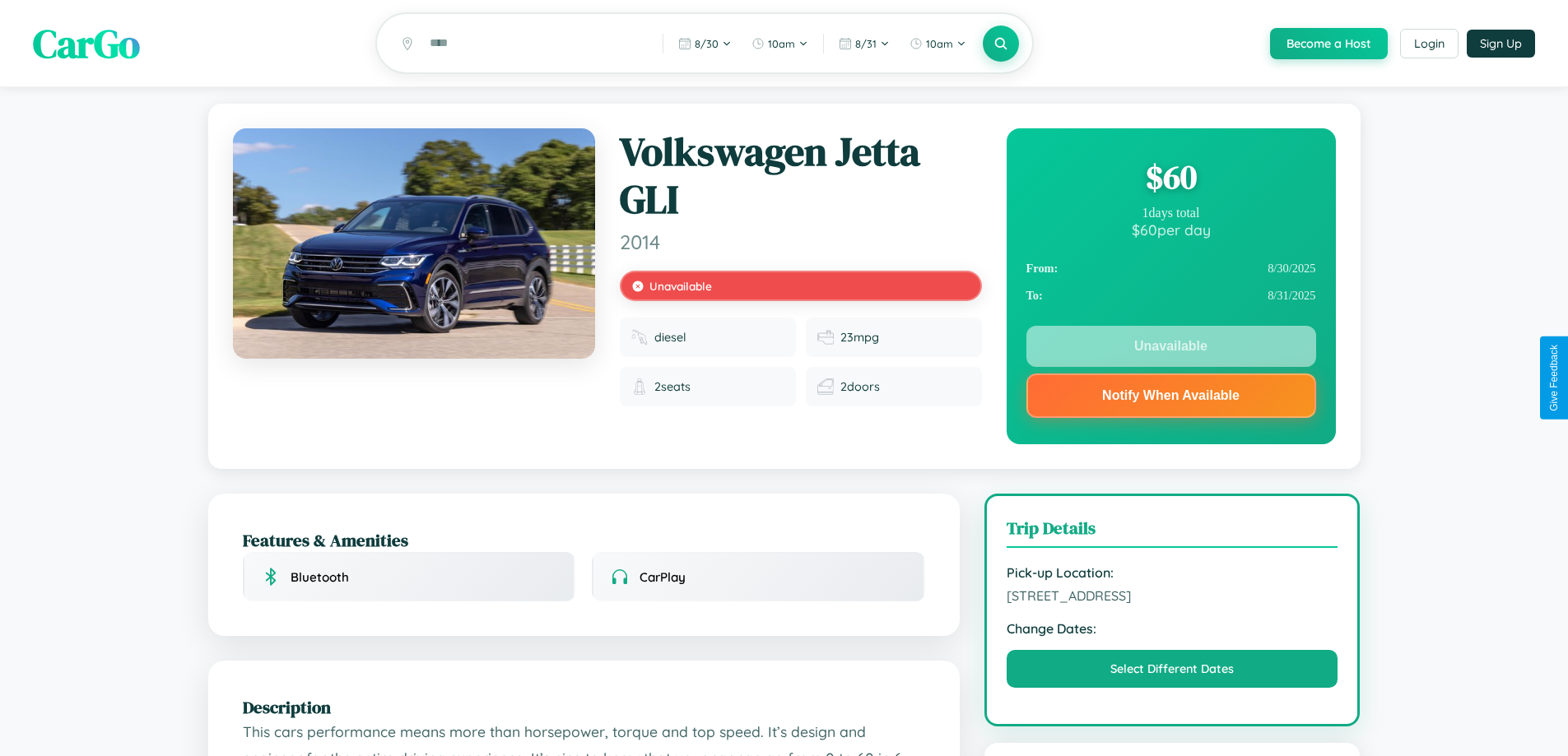
click at [1170, 179] on div "$ 60" at bounding box center [1171, 176] width 289 height 44
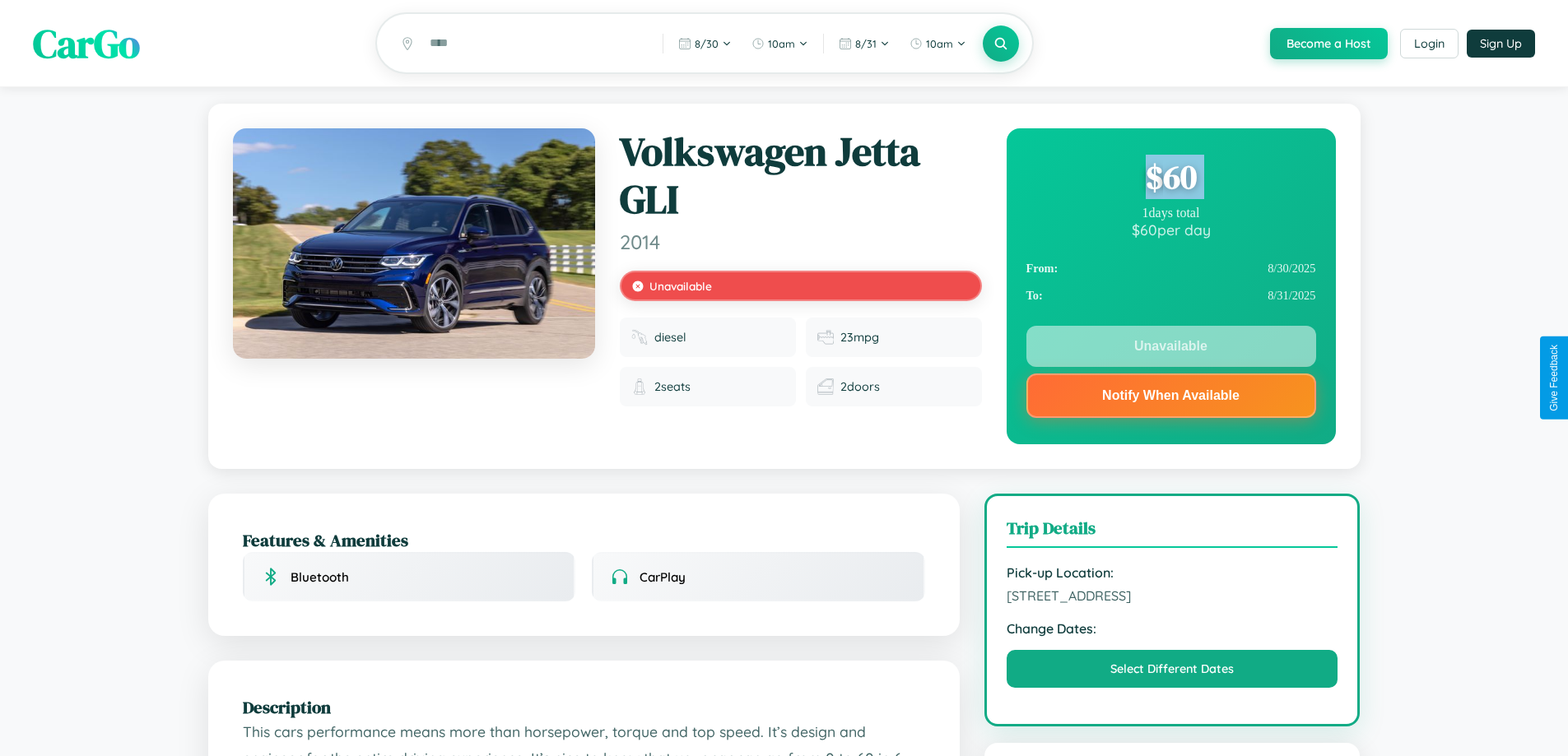
click at [1170, 179] on div "$ 60" at bounding box center [1171, 176] width 289 height 44
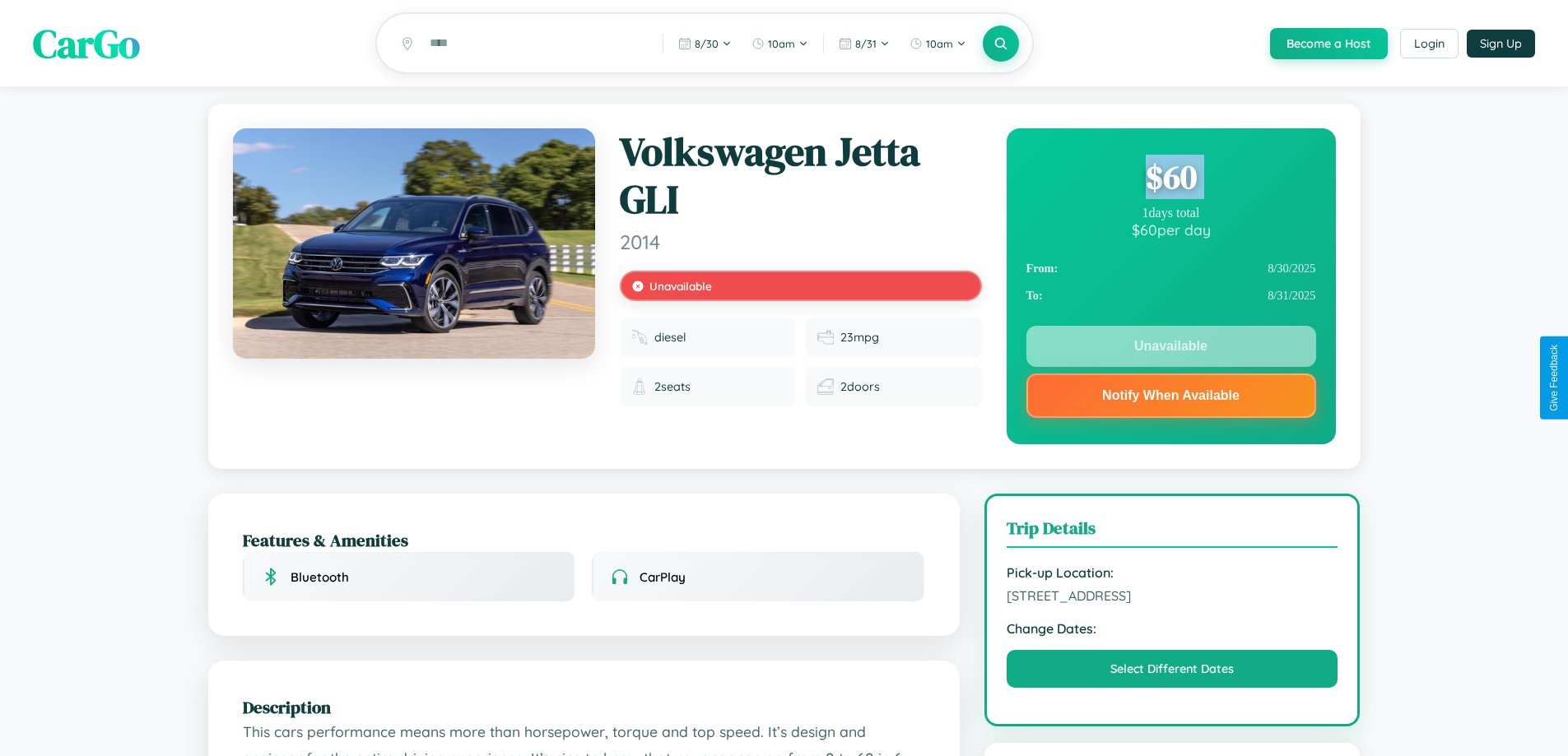
click at [1170, 179] on div "$ 60" at bounding box center [1171, 176] width 289 height 44
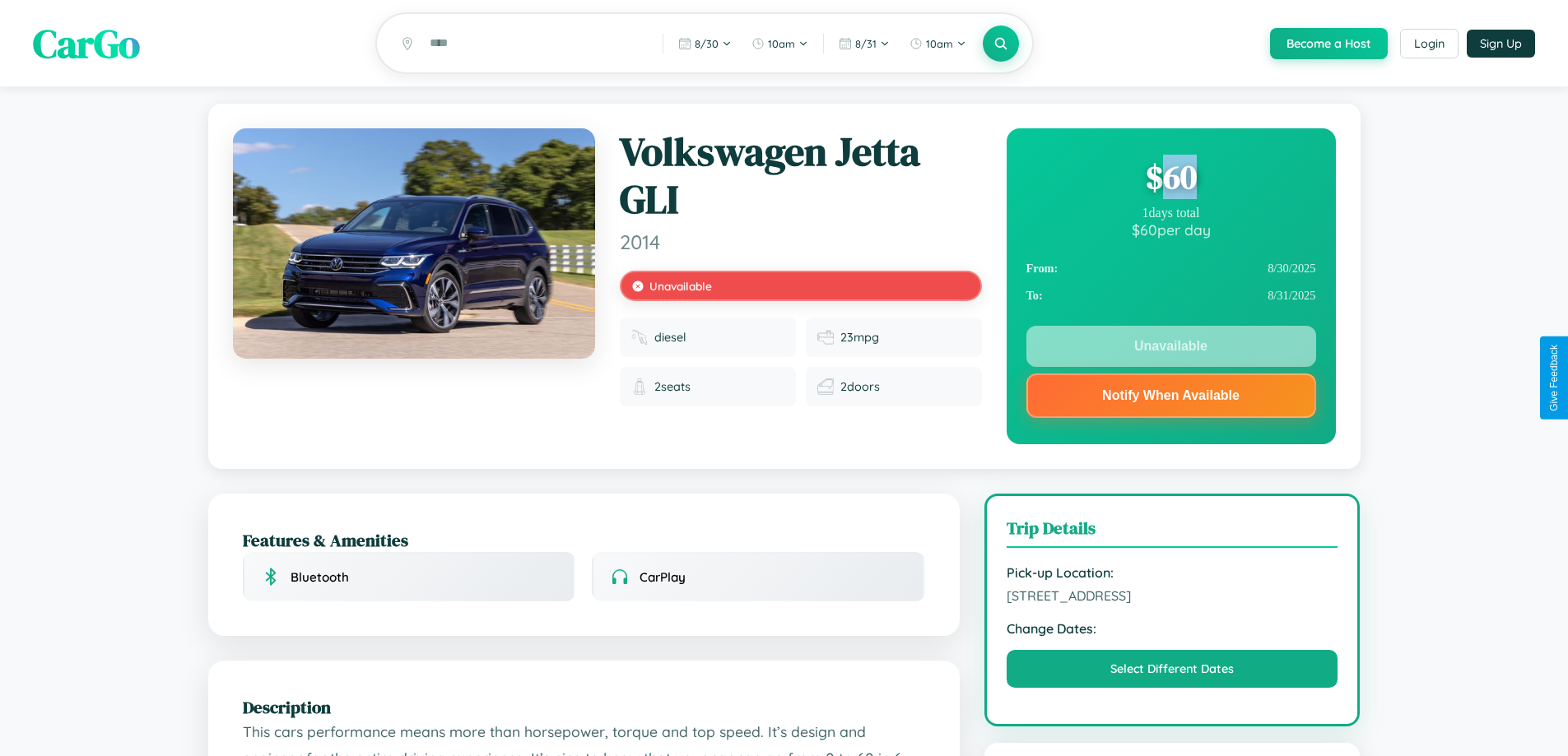
click at [1170, 179] on div "$ 60" at bounding box center [1171, 176] width 289 height 44
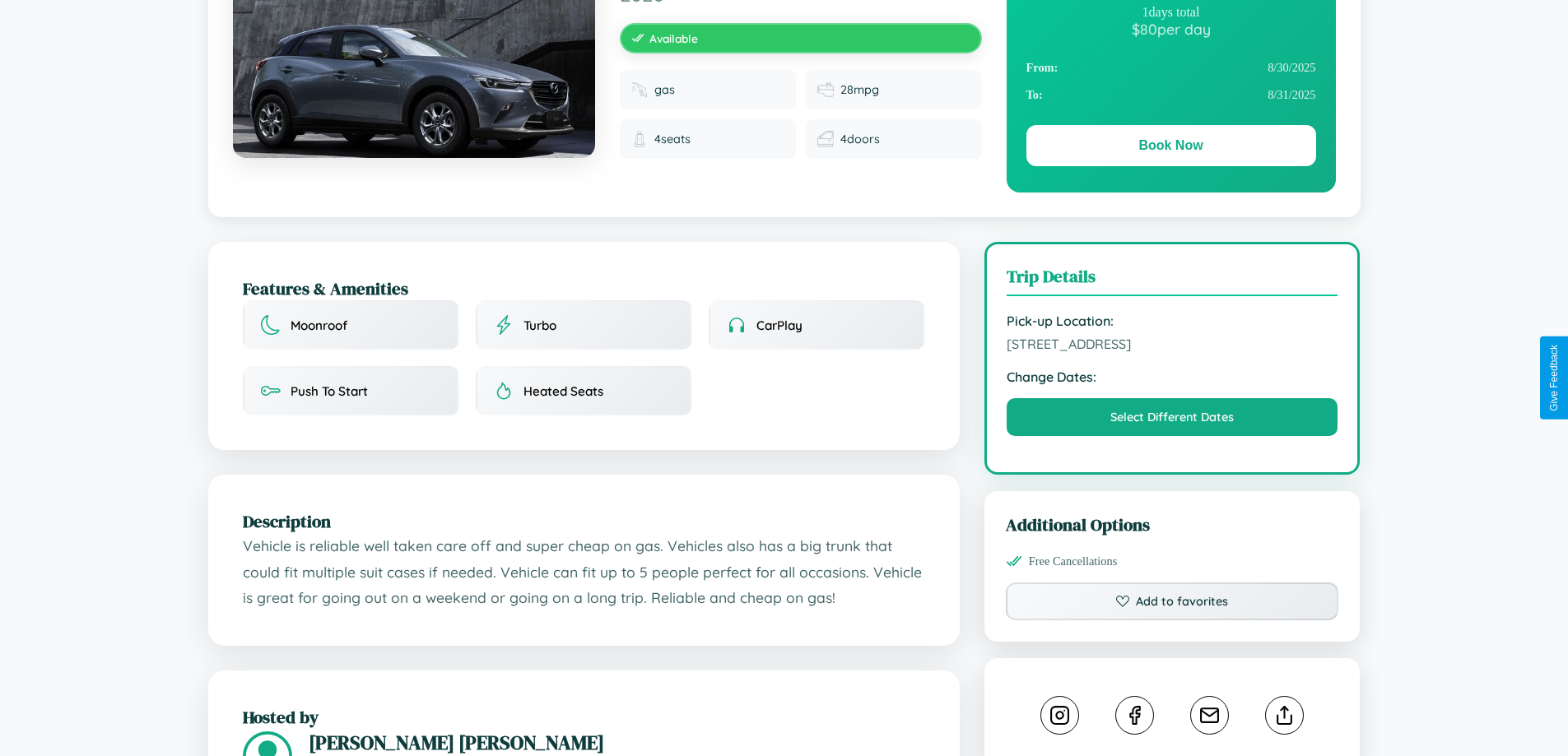
scroll to position [427, 0]
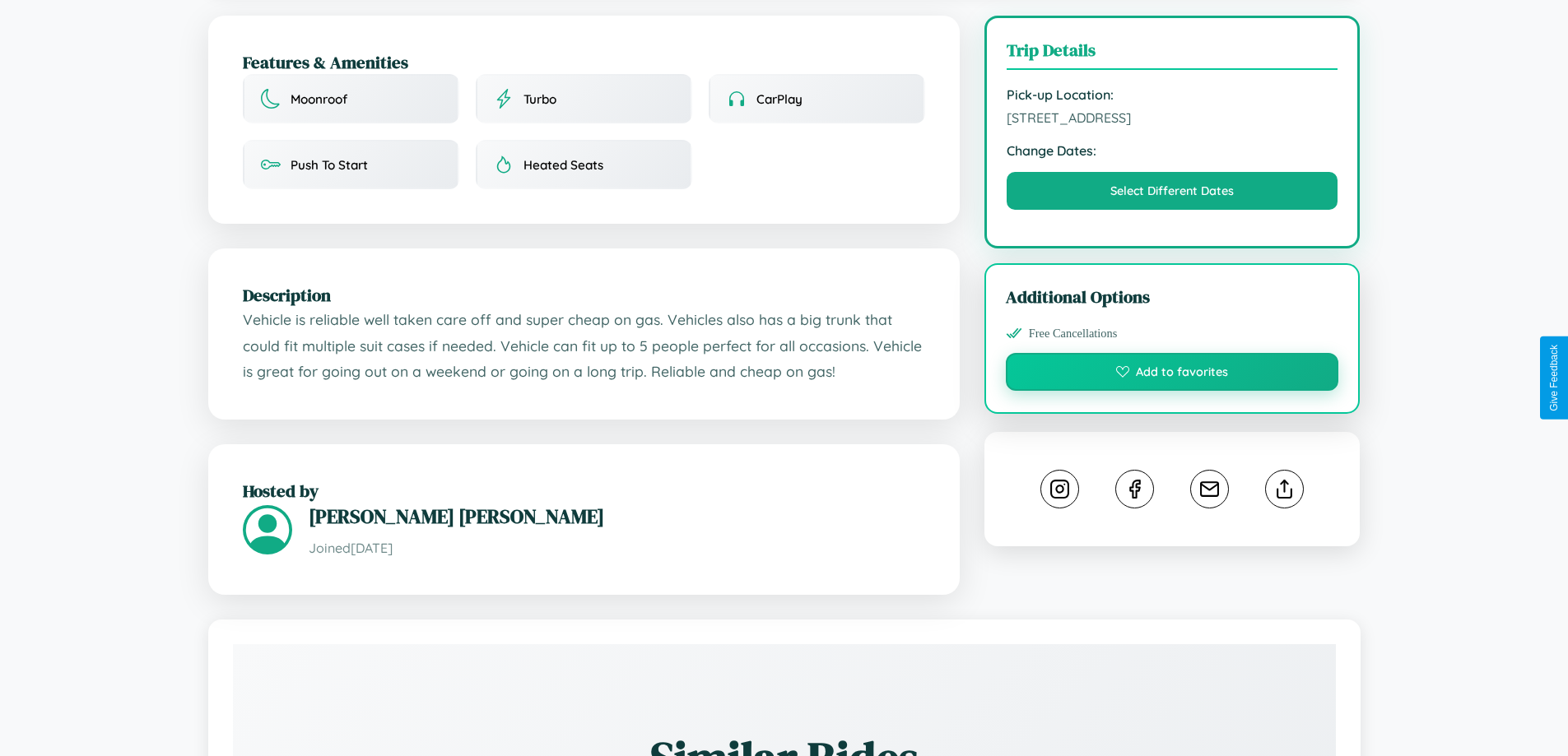
click at [1172, 374] on button "Add to favorites" at bounding box center [1173, 371] width 334 height 38
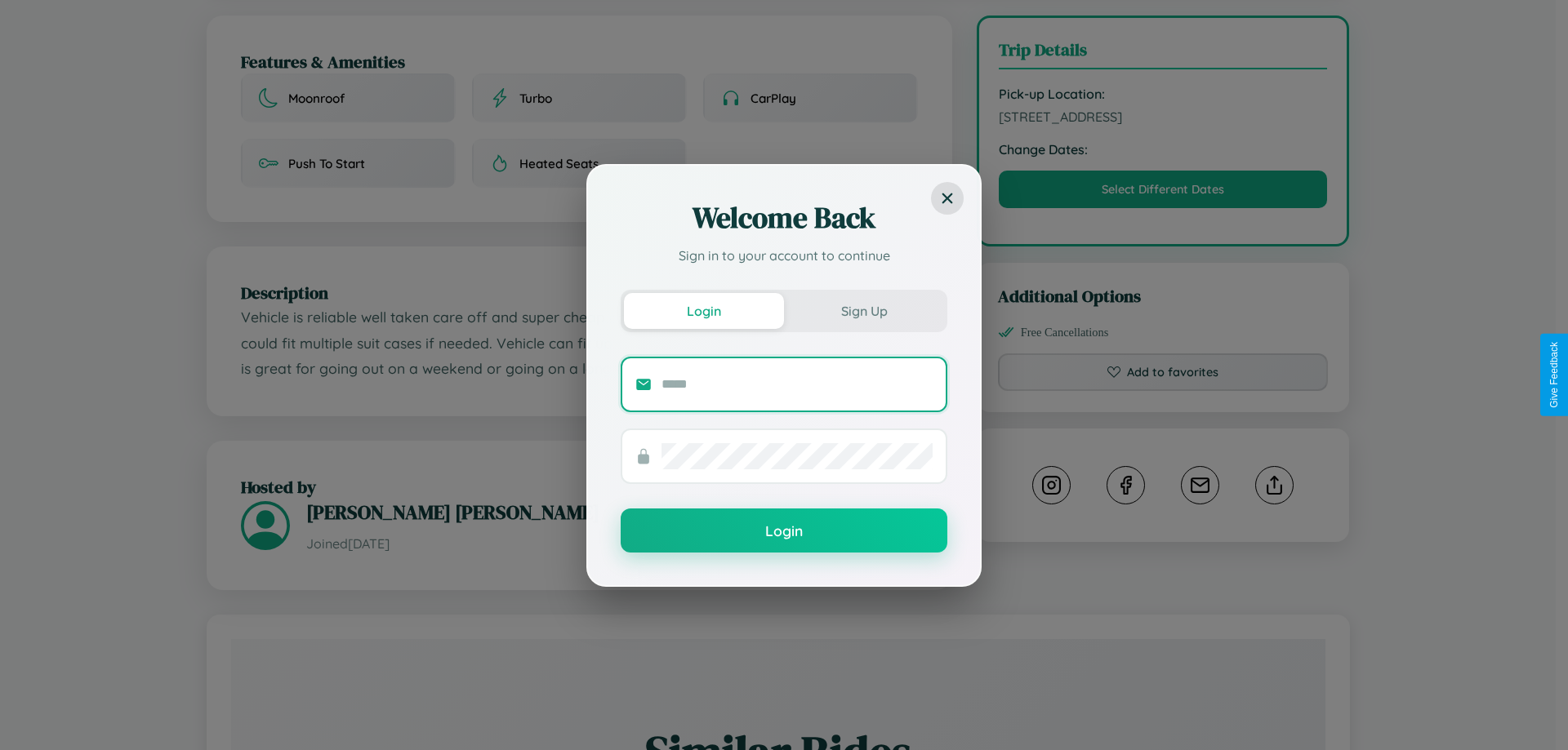
click at [797, 384] on input "text" at bounding box center [796, 384] width 271 height 26
type input "**********"
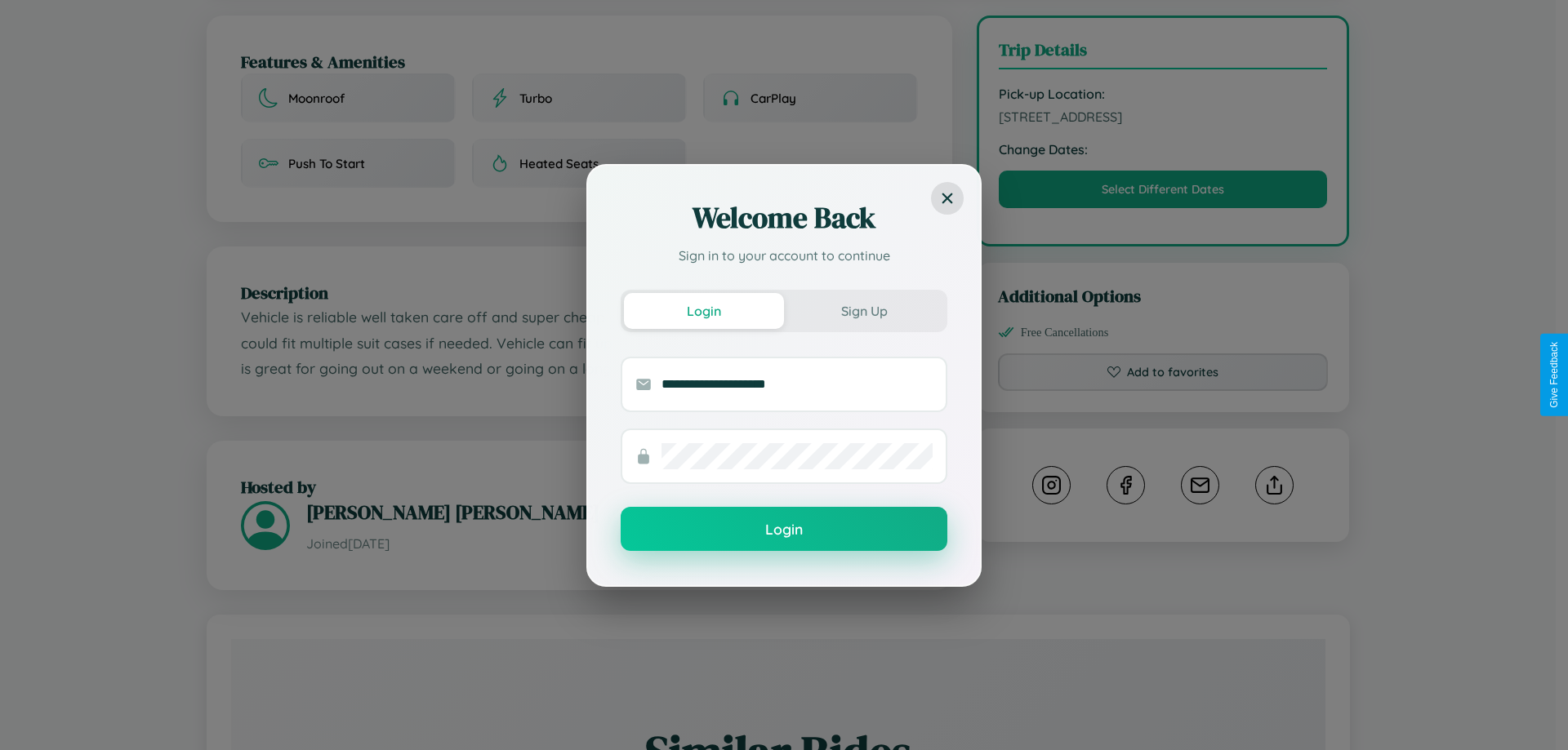
click at [784, 530] on button "Login" at bounding box center [783, 529] width 326 height 44
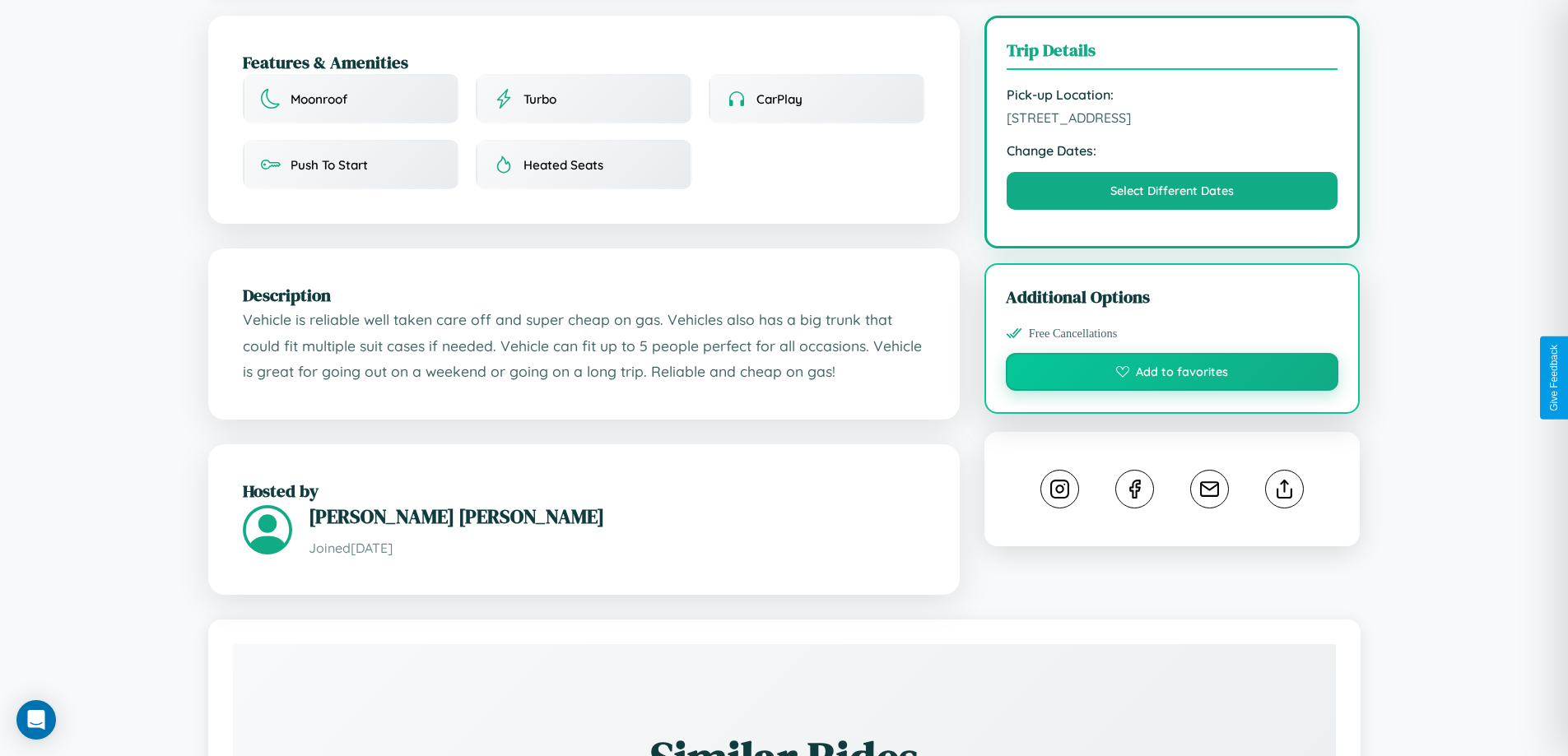
click at [1172, 374] on button "Add to favorites" at bounding box center [1173, 371] width 334 height 38
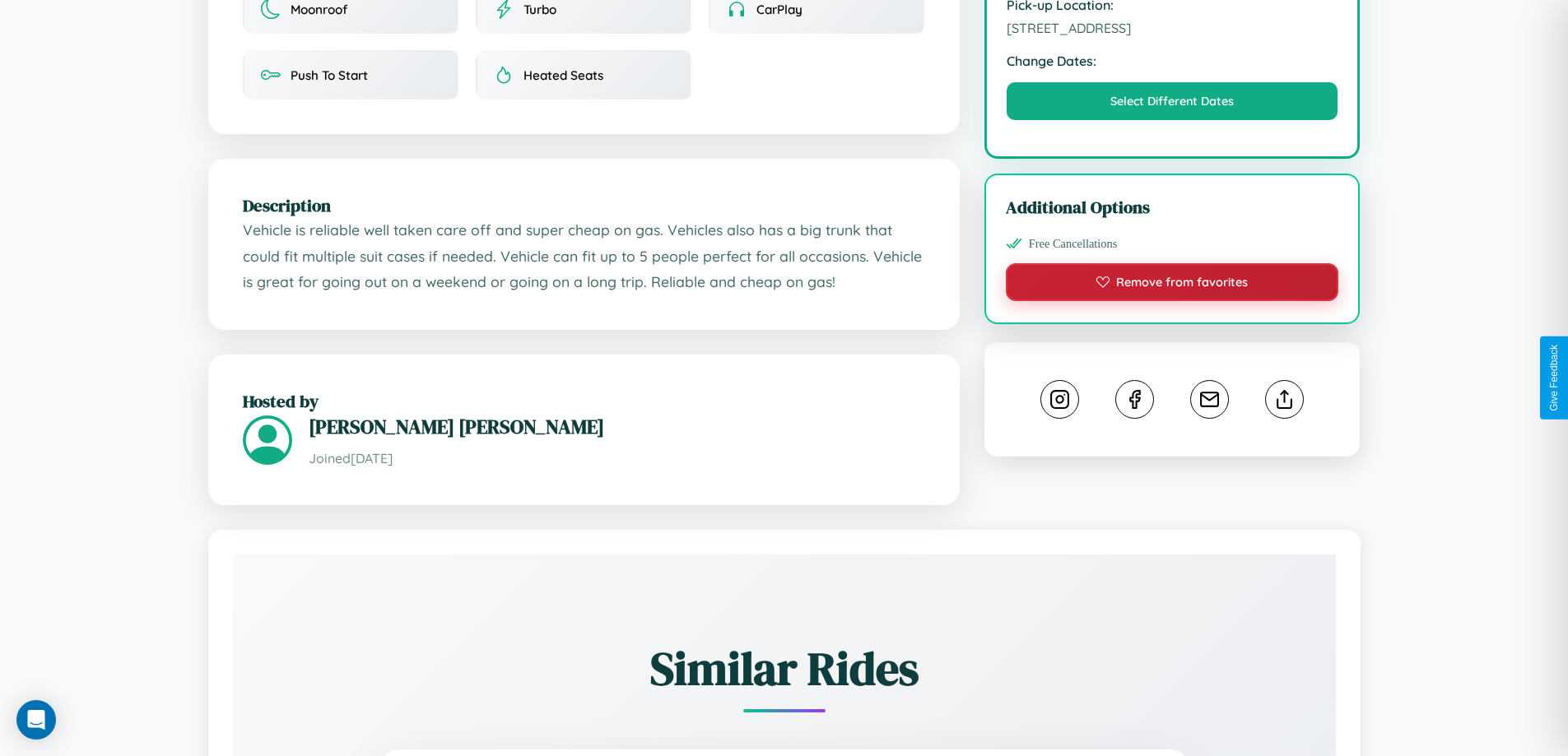
scroll to position [541, 0]
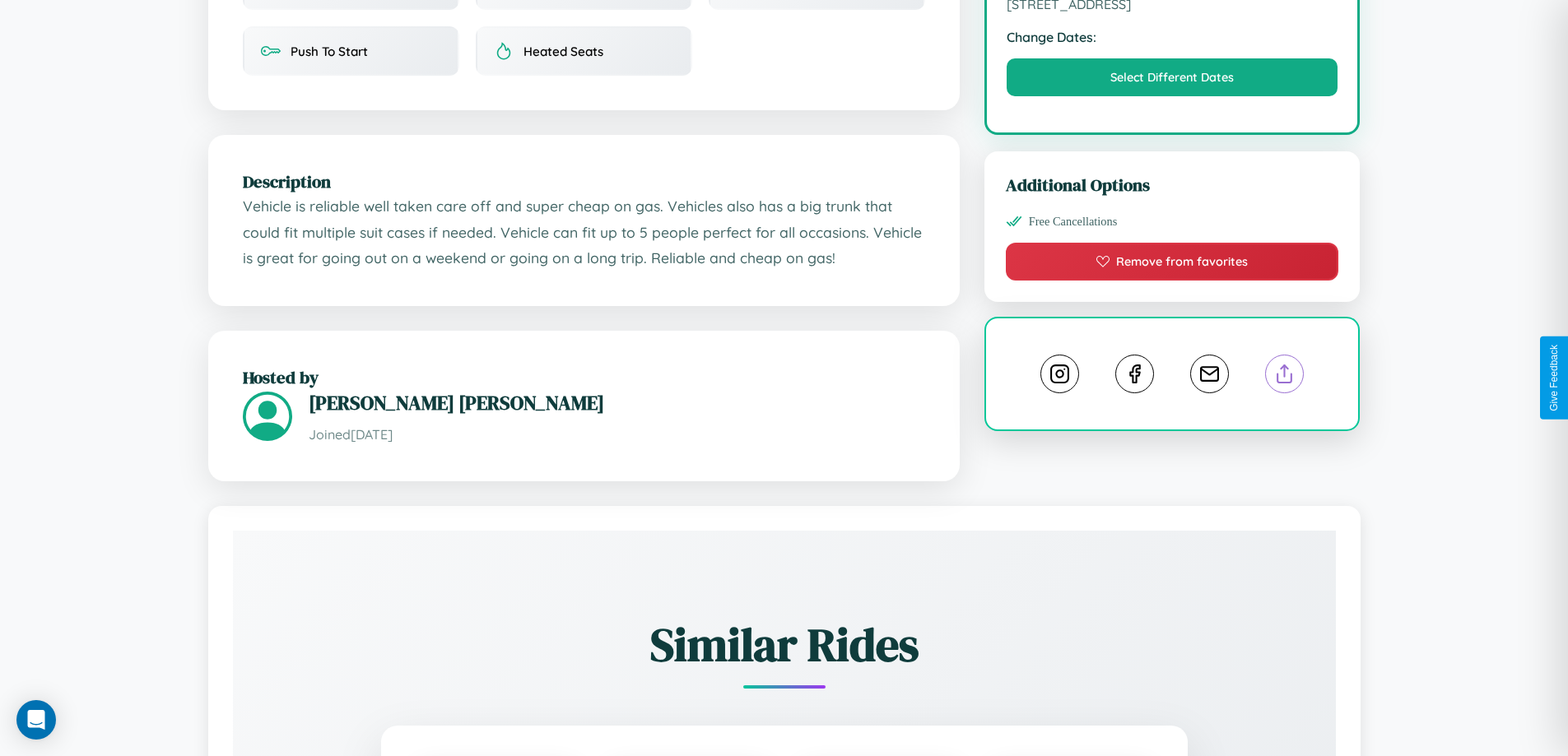
click at [1285, 376] on line at bounding box center [1285, 371] width 0 height 12
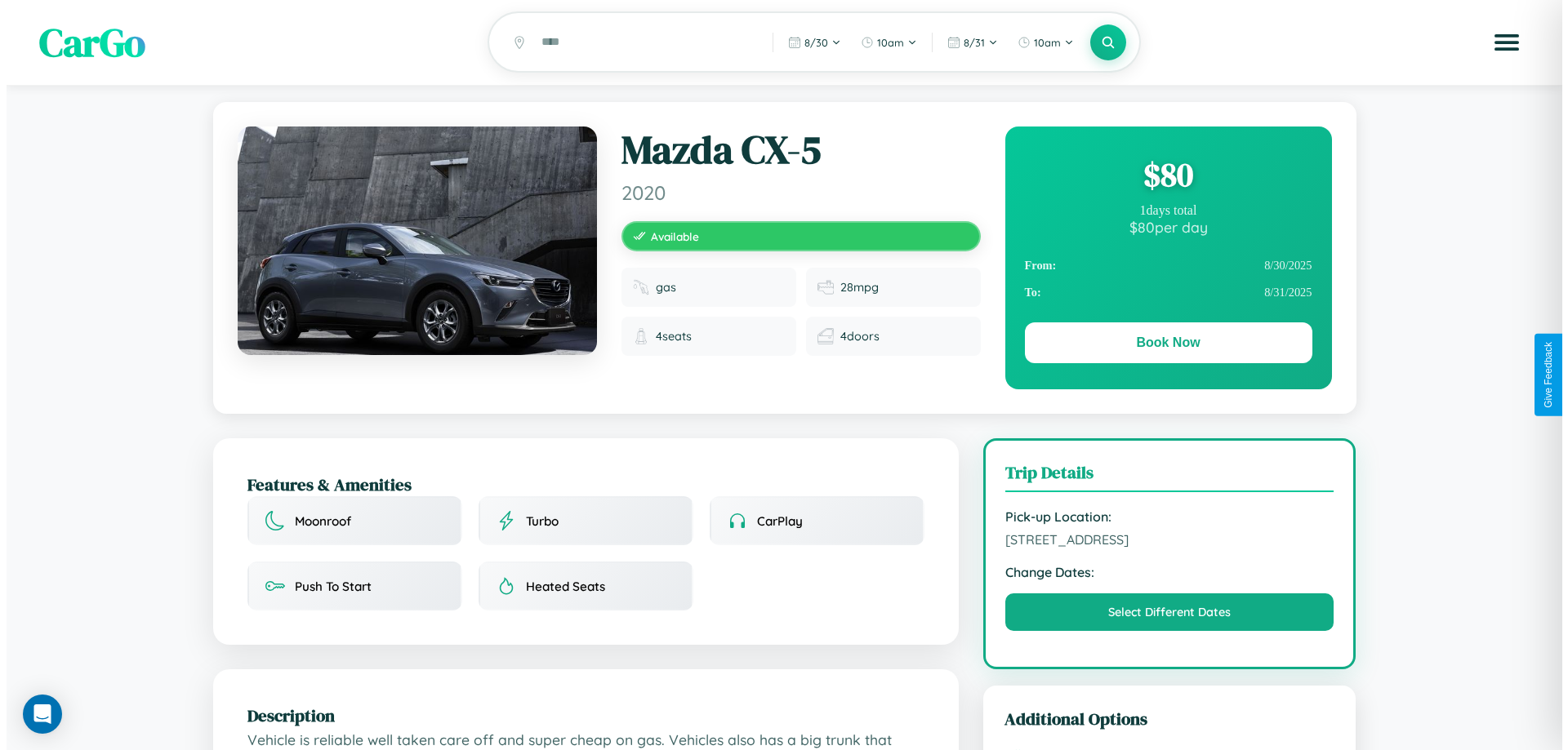
scroll to position [0, 0]
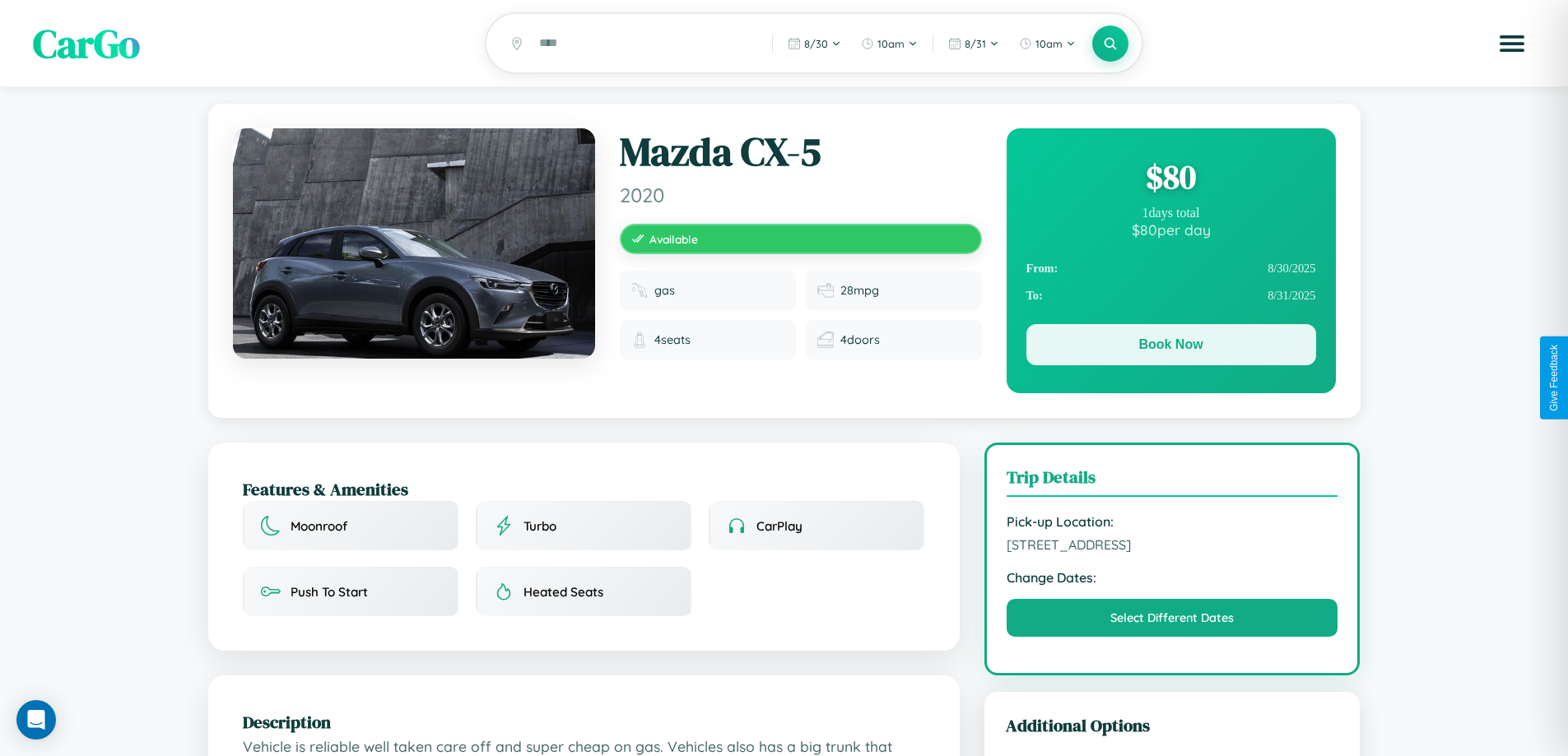
click at [1170, 347] on button "Book Now" at bounding box center [1171, 344] width 289 height 41
